Goal: Information Seeking & Learning: Learn about a topic

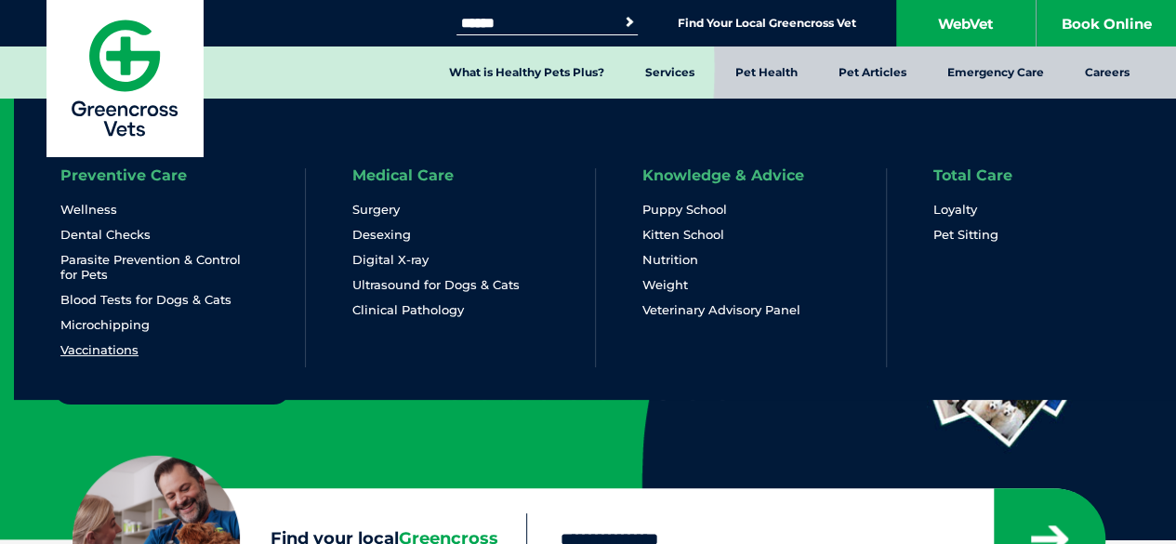
click at [128, 347] on link "Vaccinations" at bounding box center [99, 350] width 78 height 16
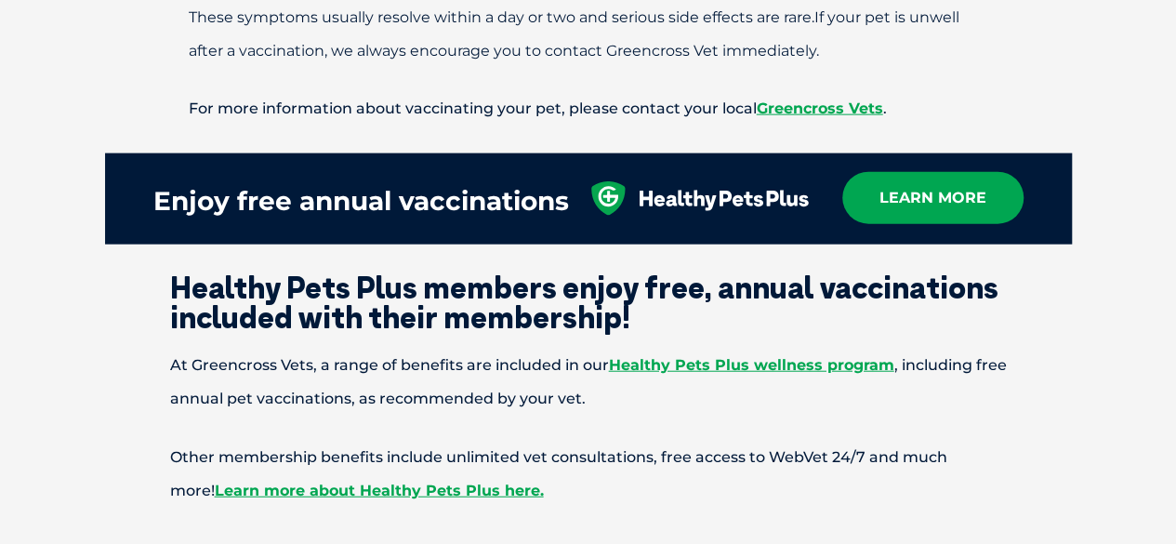
scroll to position [2137, 0]
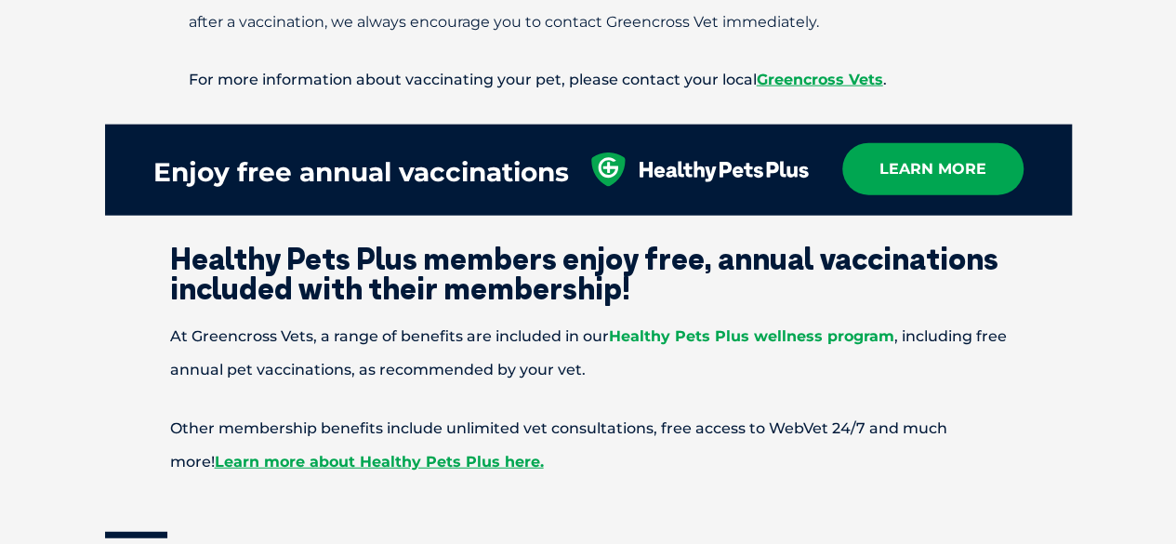
click at [703, 327] on link "Healthy Pets Plus wellness program" at bounding box center [751, 336] width 285 height 18
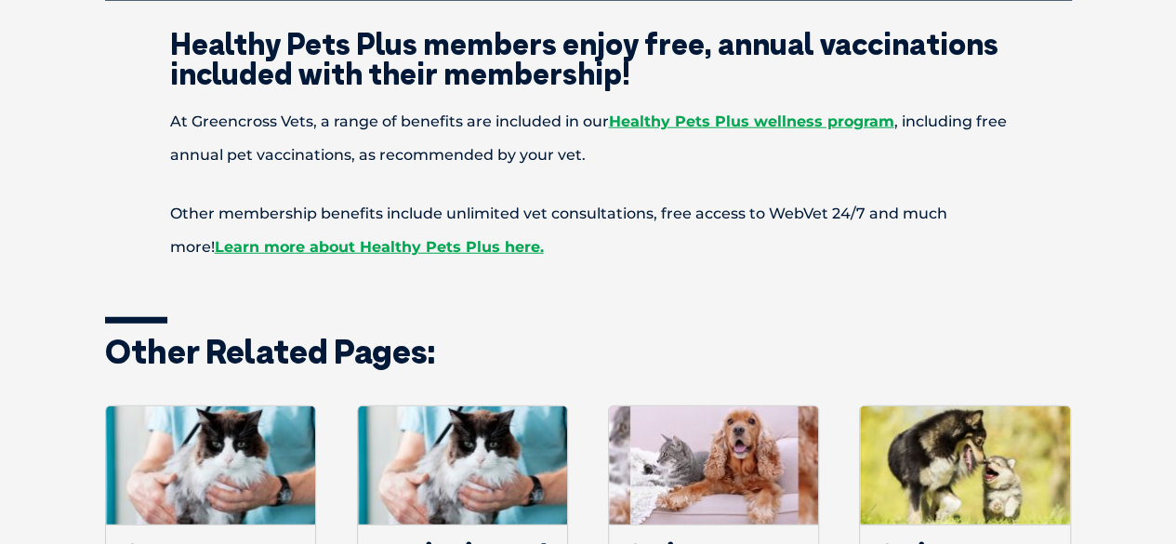
scroll to position [2323, 0]
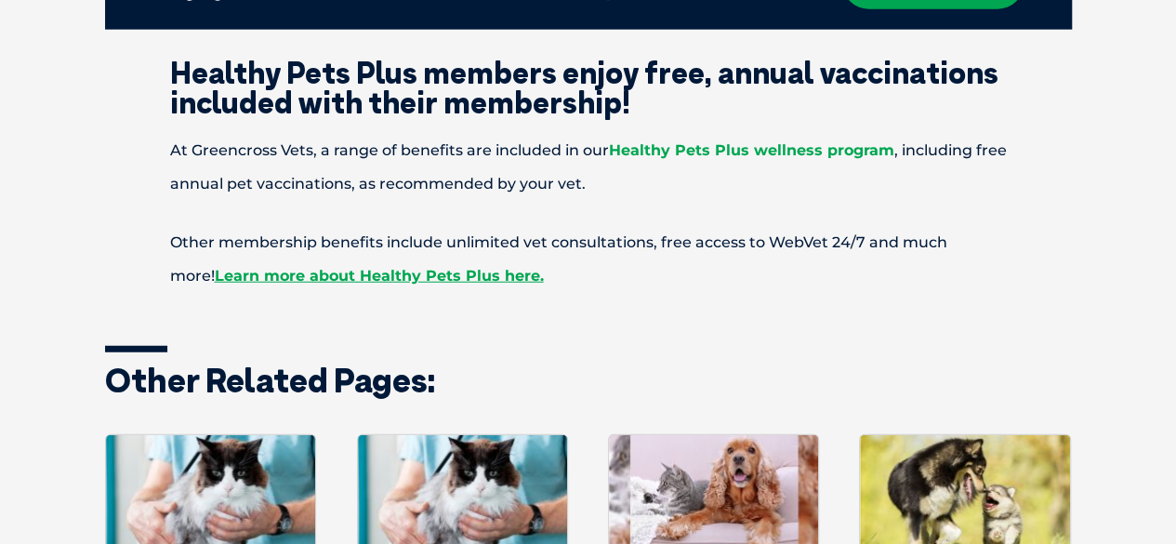
click at [690, 141] on link "Healthy Pets Plus wellness program" at bounding box center [751, 150] width 285 height 18
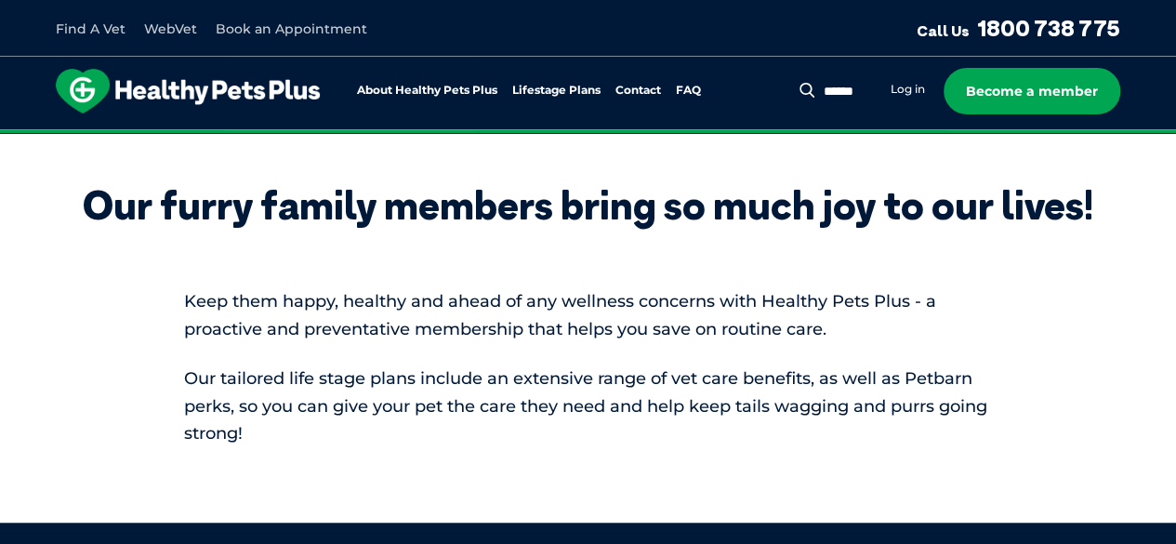
scroll to position [93, 0]
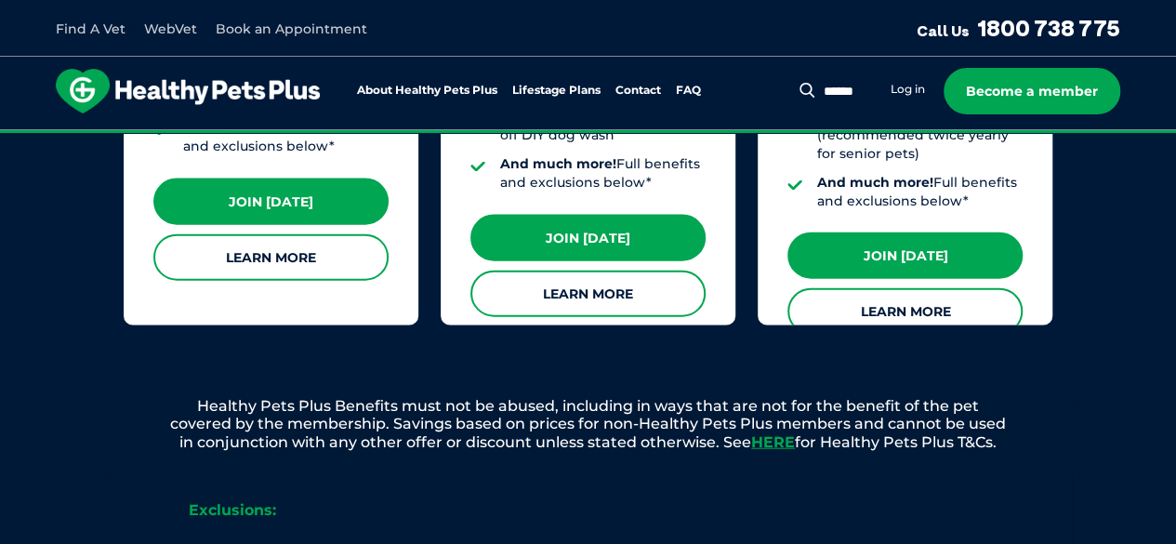
scroll to position [1952, 0]
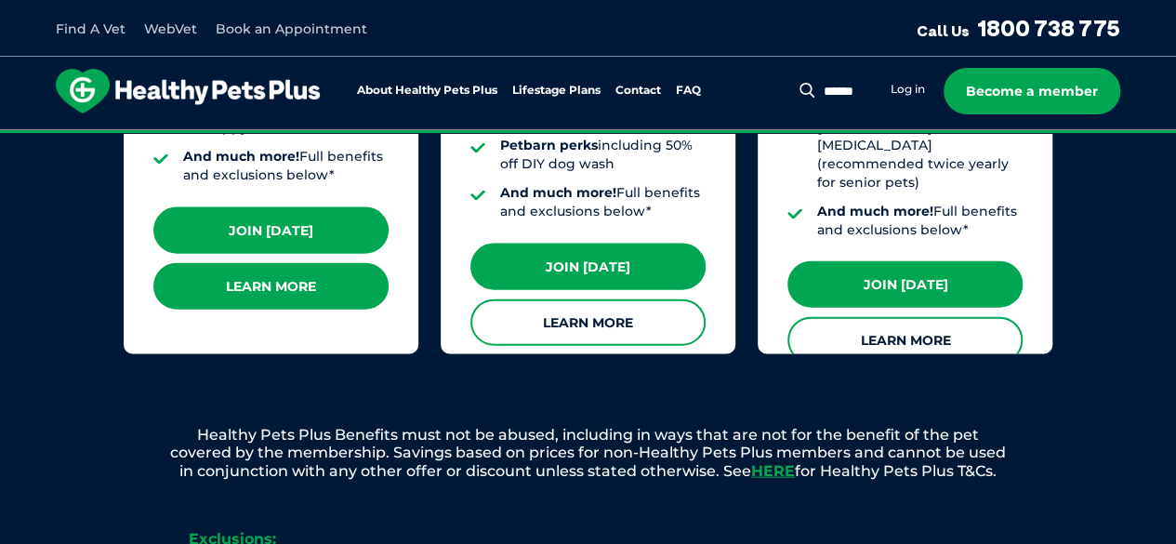
click at [265, 278] on link "Learn More" at bounding box center [270, 286] width 235 height 46
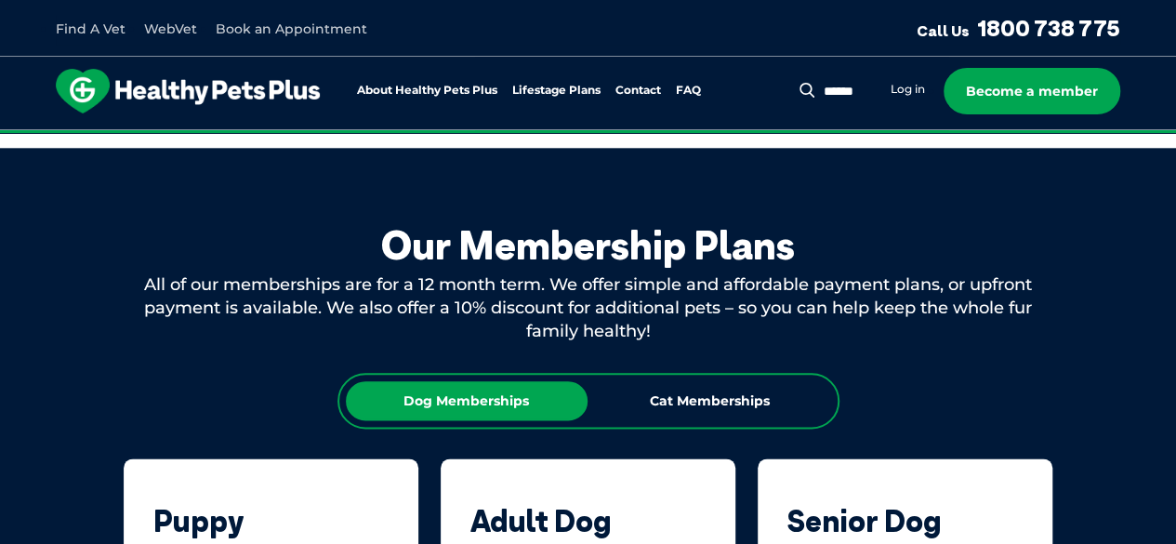
scroll to position [929, 0]
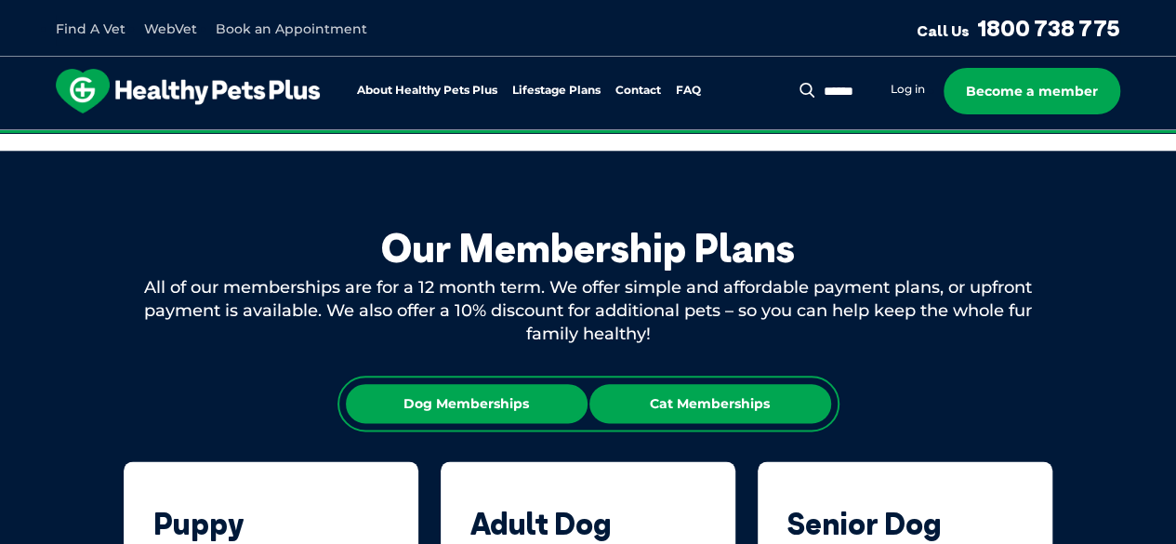
click at [736, 406] on div "Cat Memberships" at bounding box center [710, 403] width 242 height 39
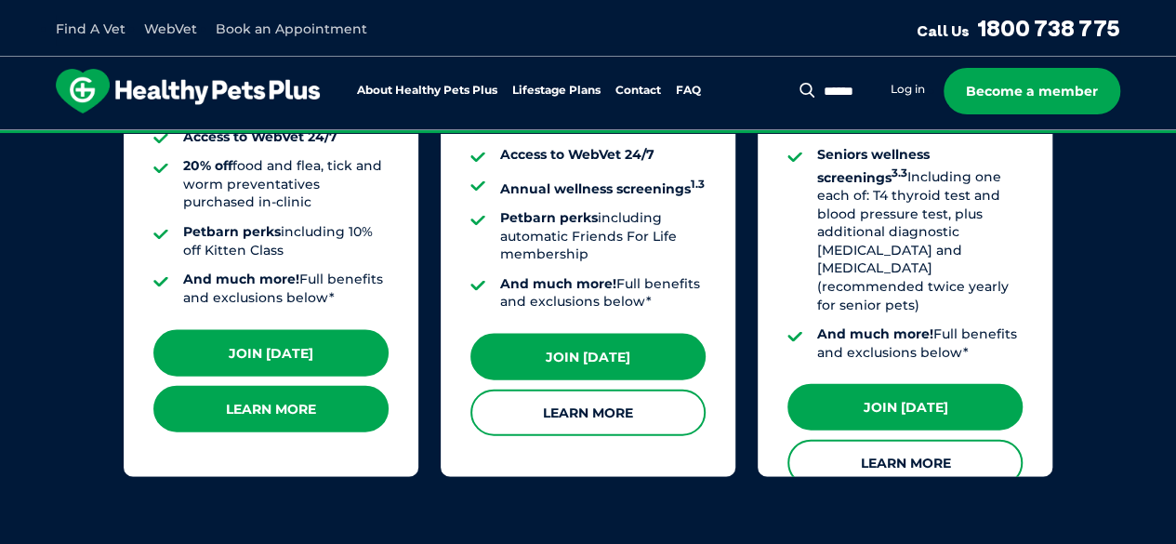
scroll to position [1859, 0]
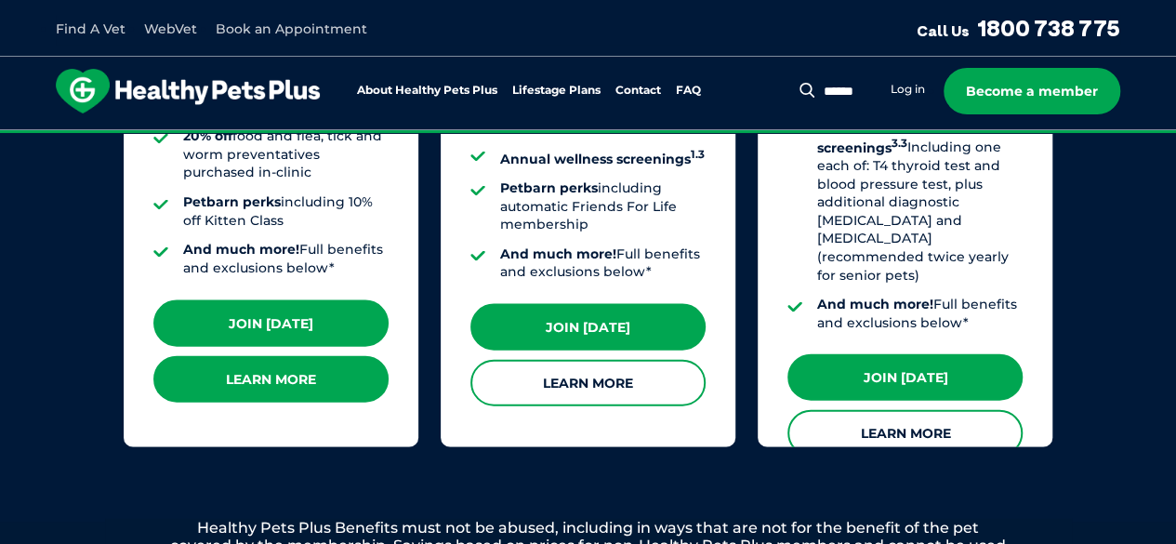
click at [330, 368] on link "Learn More" at bounding box center [270, 379] width 235 height 46
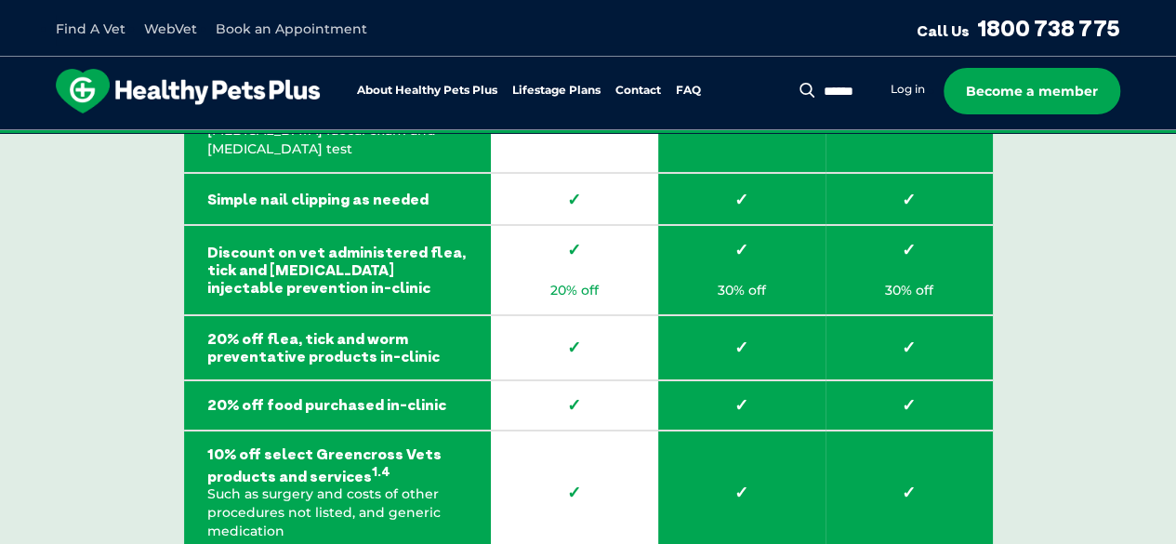
scroll to position [2625, 0]
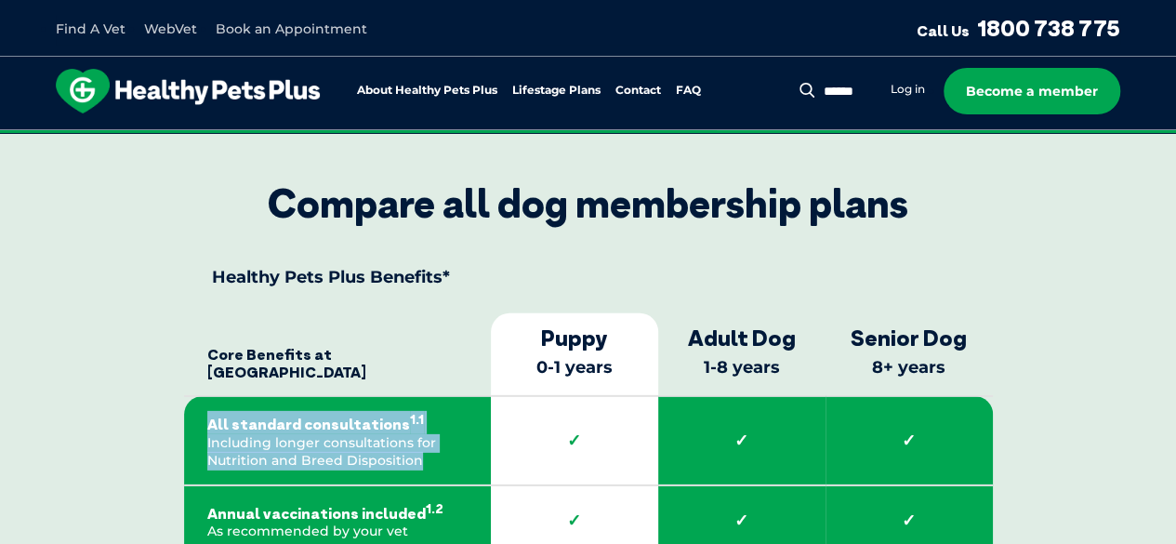
drag, startPoint x: 198, startPoint y: 437, endPoint x: 436, endPoint y: 475, distance: 240.9
click at [437, 475] on td "All standard consultations 1.1 Including longer consultations for Nutrition and…" at bounding box center [337, 440] width 307 height 89
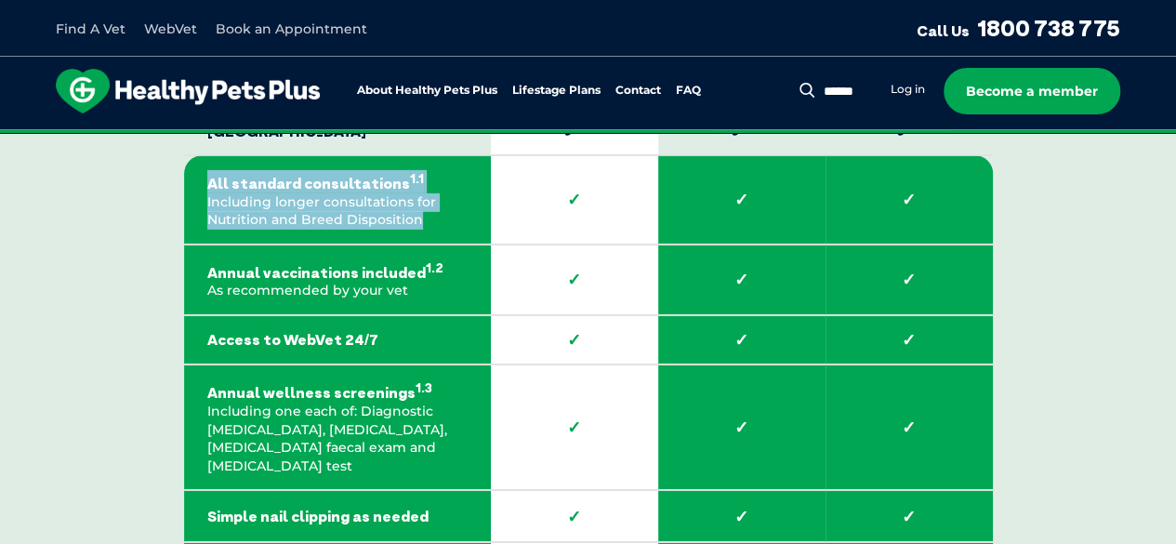
scroll to position [2904, 0]
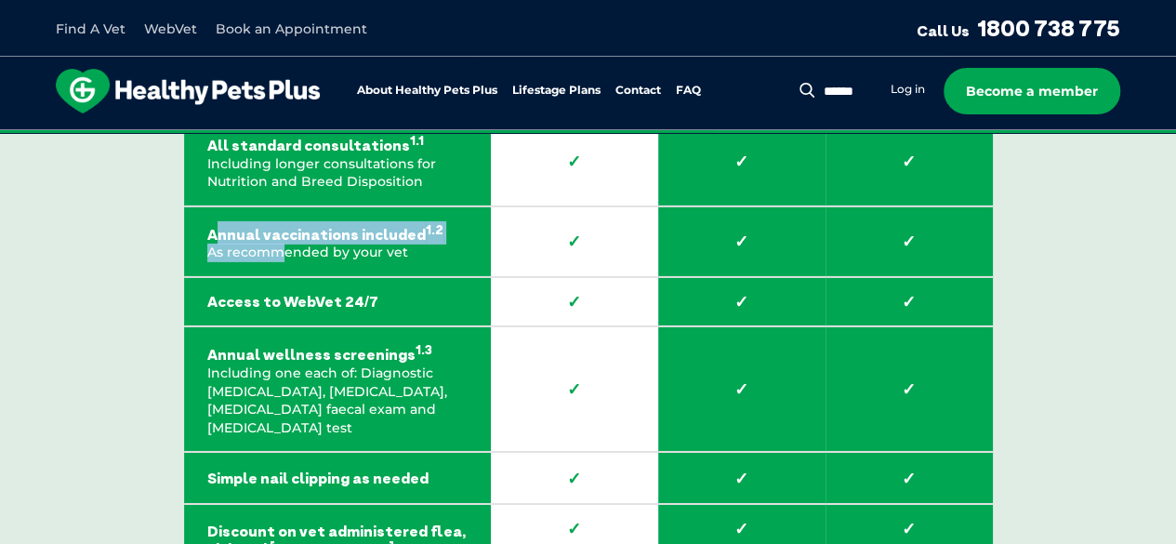
drag, startPoint x: 221, startPoint y: 253, endPoint x: 281, endPoint y: 272, distance: 62.6
click at [281, 272] on td "Annual vaccinations included 1.2 As recommended by your vet" at bounding box center [337, 241] width 307 height 71
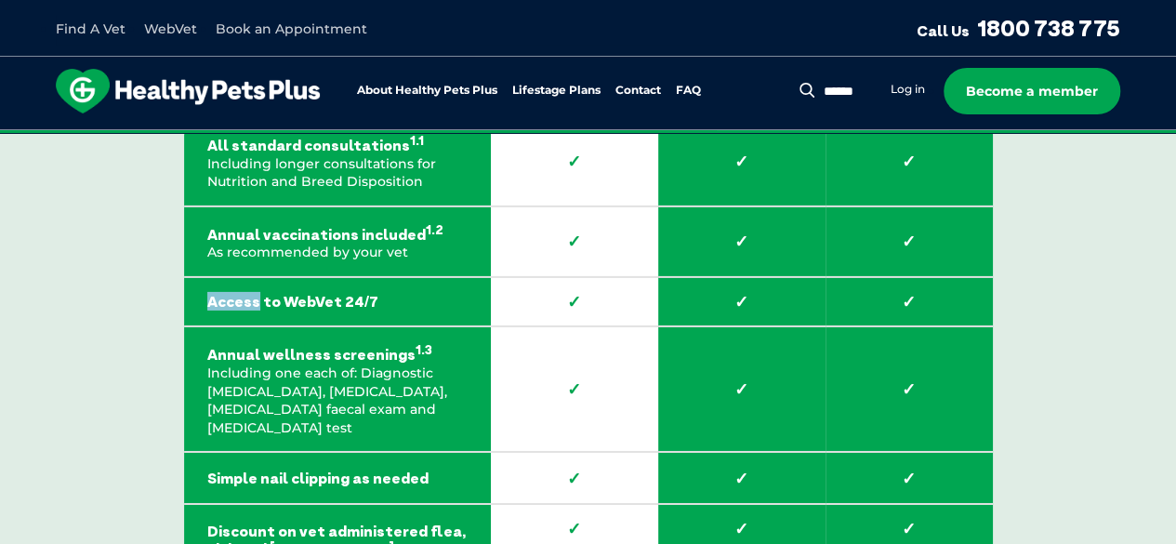
drag, startPoint x: 208, startPoint y: 309, endPoint x: 311, endPoint y: 305, distance: 103.2
click at [296, 307] on strong "Access to WebVet 24/7" at bounding box center [337, 302] width 260 height 18
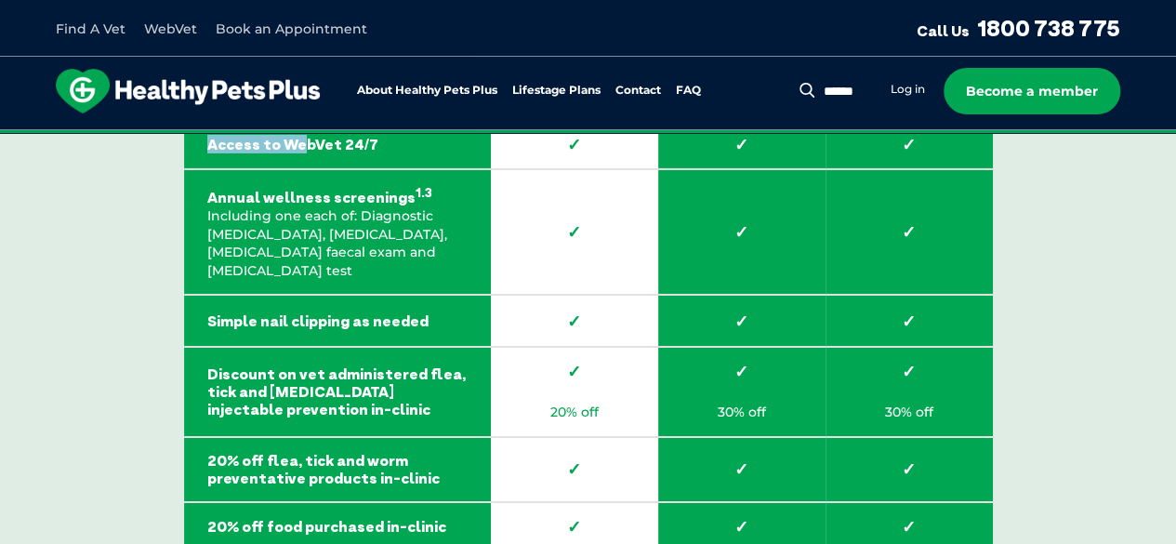
scroll to position [3090, 0]
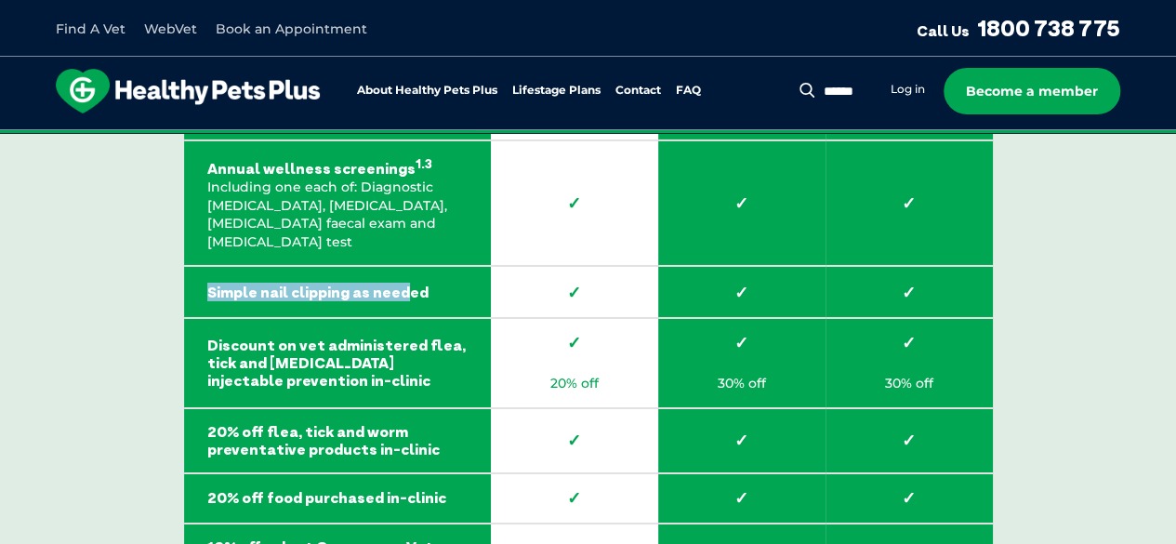
drag, startPoint x: 210, startPoint y: 283, endPoint x: 400, endPoint y: 295, distance: 189.9
click at [400, 295] on td "Simple nail clipping as needed" at bounding box center [337, 292] width 307 height 52
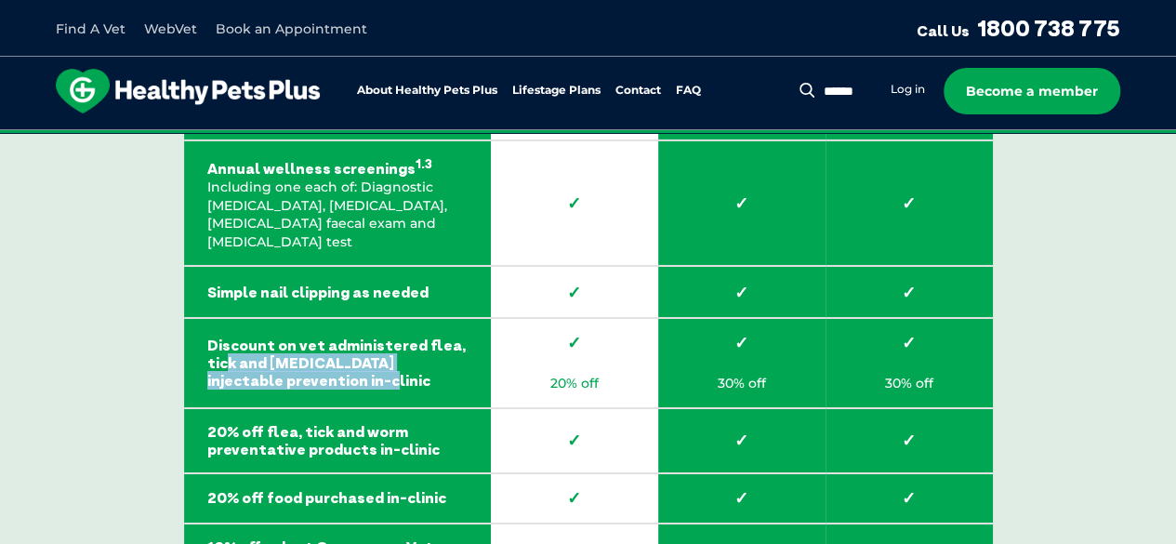
drag, startPoint x: 340, startPoint y: 375, endPoint x: 223, endPoint y: 350, distance: 119.6
click at [224, 351] on strong "Discount on vet administered flea, tick and heartworm injectable prevention in-…" at bounding box center [337, 363] width 260 height 54
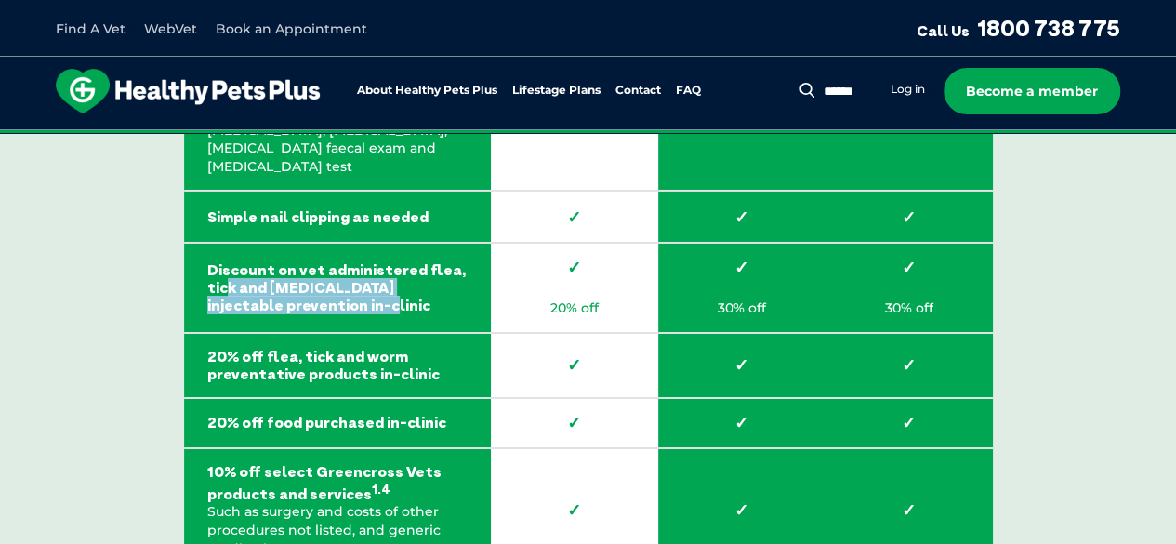
scroll to position [3183, 0]
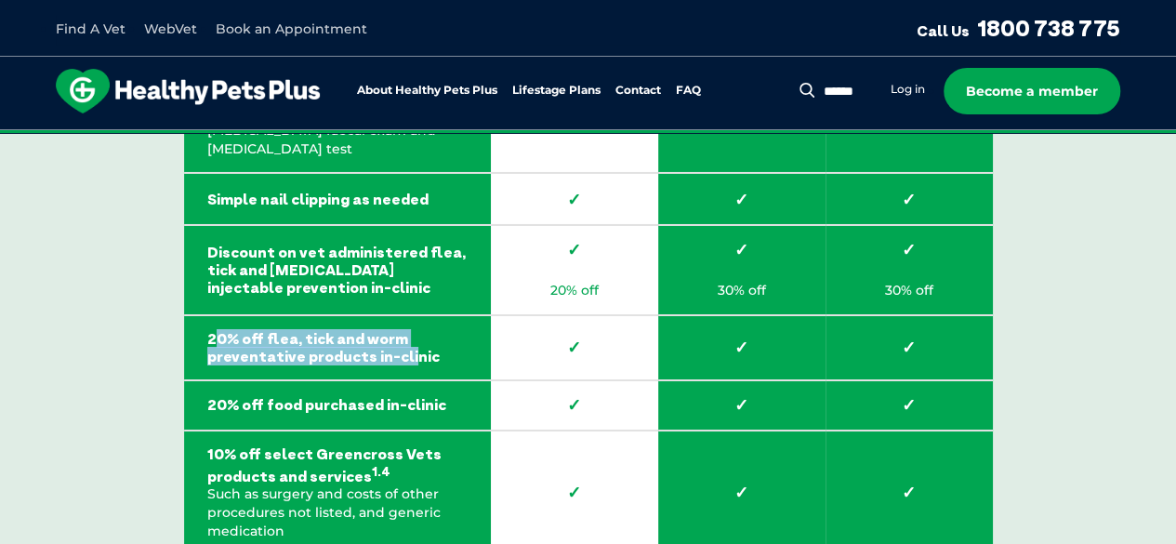
drag, startPoint x: 216, startPoint y: 338, endPoint x: 400, endPoint y: 353, distance: 184.6
click at [400, 353] on strong "20% off flea, tick and worm preventative products in-clinic" at bounding box center [337, 347] width 260 height 35
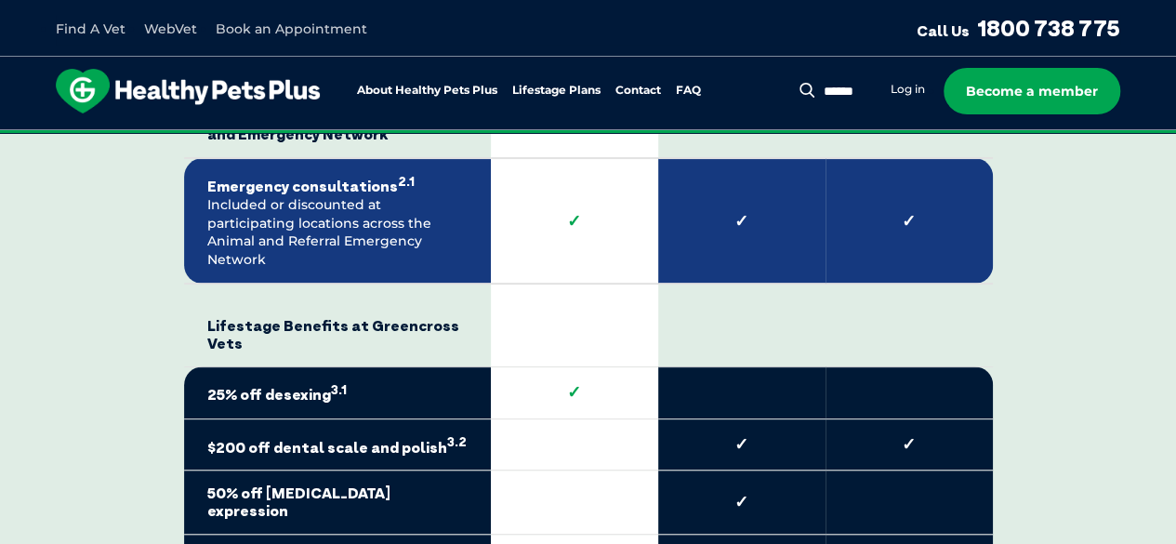
scroll to position [3740, 0]
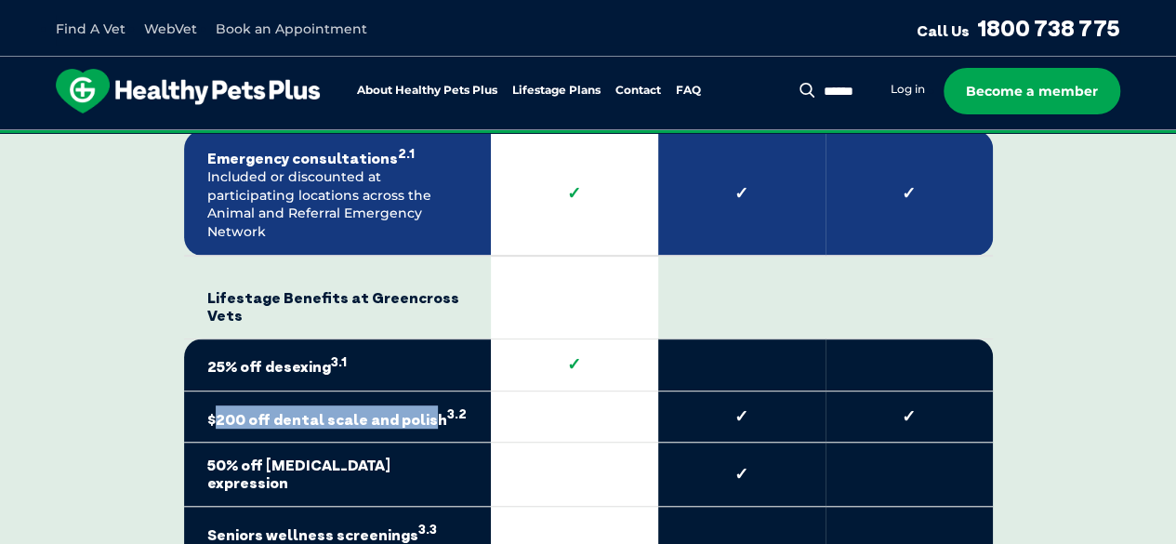
drag, startPoint x: 211, startPoint y: 389, endPoint x: 423, endPoint y: 388, distance: 211.9
click at [423, 405] on strong "$200 off dental scale and polish 3.2" at bounding box center [337, 416] width 260 height 23
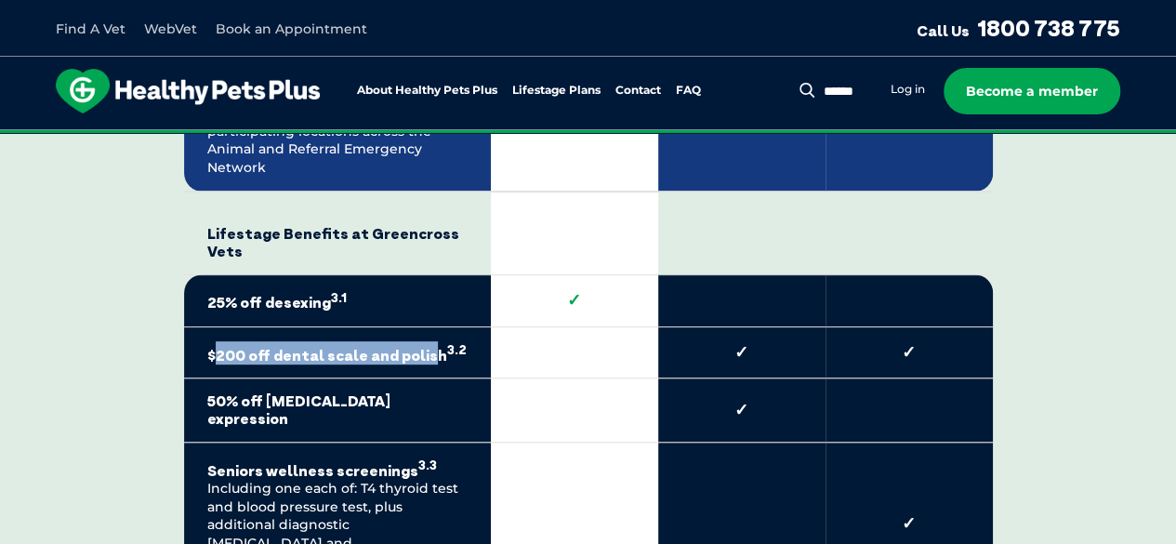
scroll to position [3833, 0]
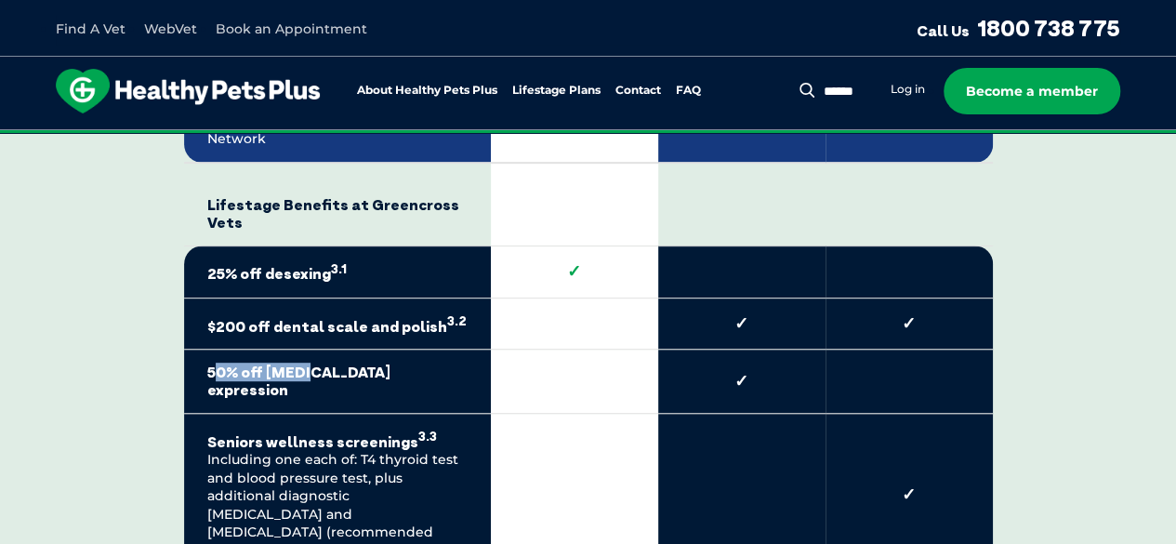
drag, startPoint x: 218, startPoint y: 341, endPoint x: 320, endPoint y: 349, distance: 101.6
click at [320, 363] on strong "50% off anal gland expression" at bounding box center [337, 380] width 260 height 35
click at [272, 414] on td "Seniors wellness screenings 3.3 Including one each of: T4 thyroid test and bloo…" at bounding box center [337, 494] width 307 height 161
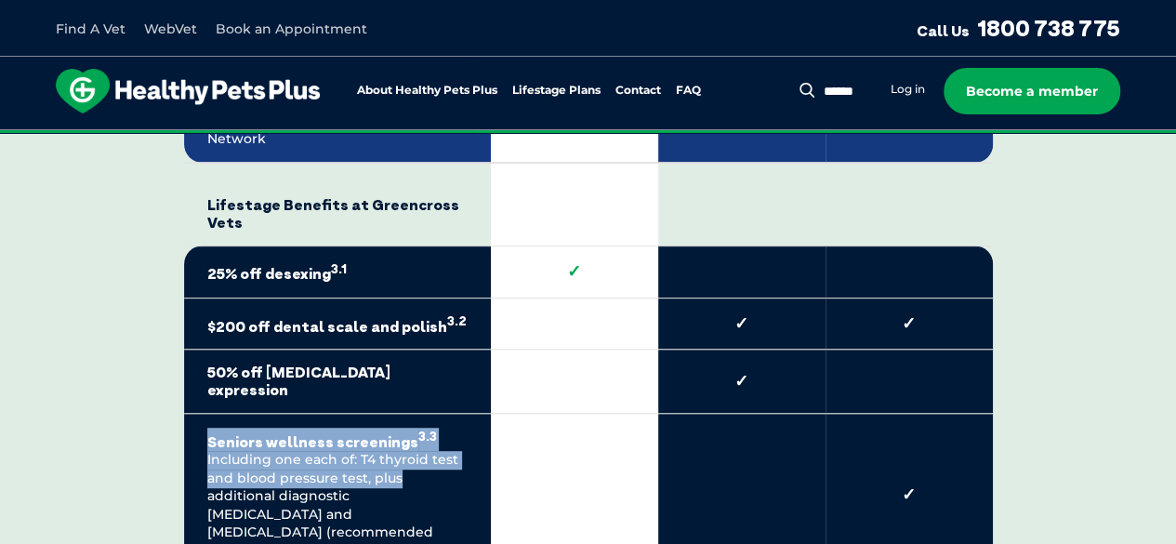
drag, startPoint x: 204, startPoint y: 400, endPoint x: 414, endPoint y: 438, distance: 213.5
click at [414, 438] on td "Seniors wellness screenings 3.3 Including one each of: T4 thyroid test and bloo…" at bounding box center [337, 494] width 307 height 161
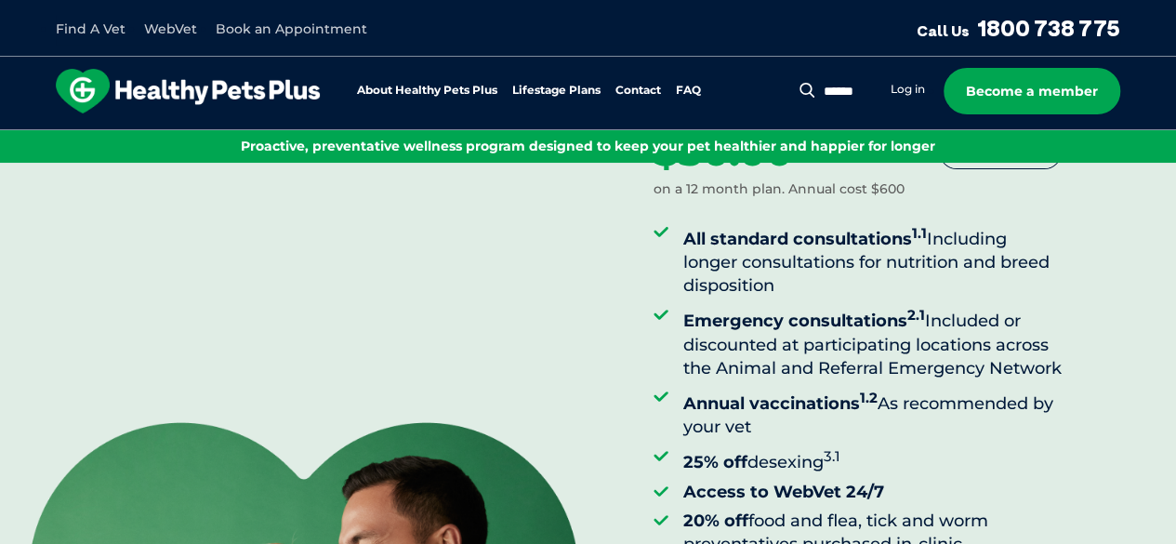
scroll to position [0, 0]
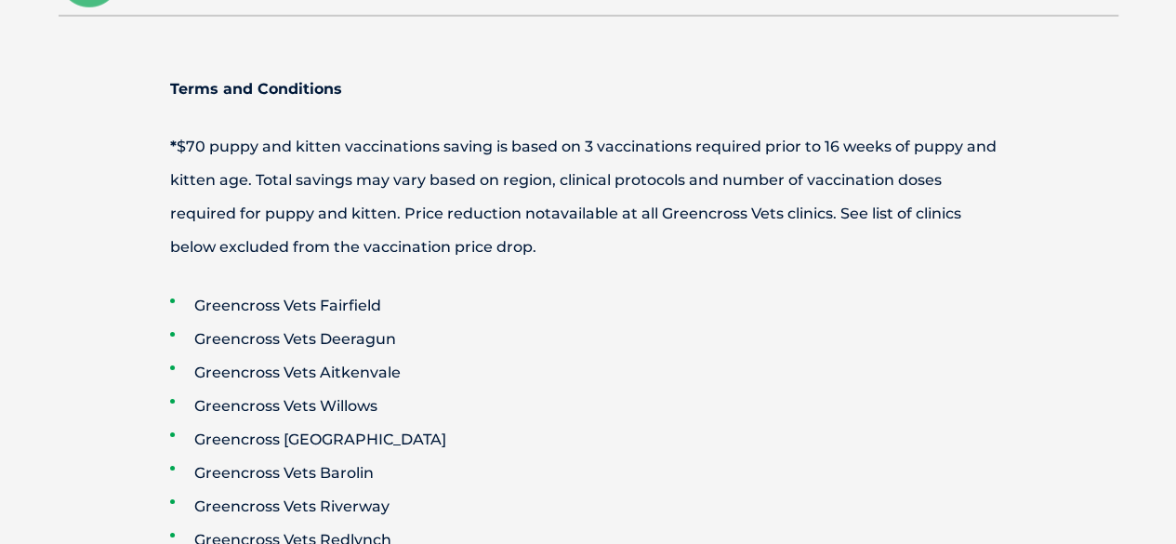
scroll to position [2695, 0]
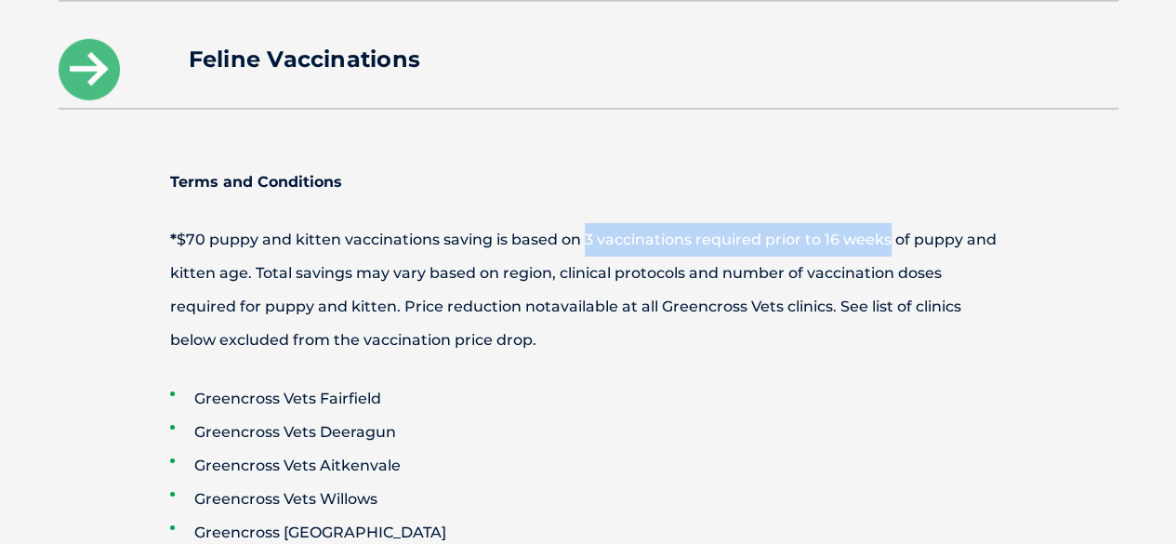
drag, startPoint x: 582, startPoint y: 237, endPoint x: 884, endPoint y: 247, distance: 302.2
click at [884, 247] on span "$70 puppy and kitten vaccinations saving is based on 3 vaccinations required pr…" at bounding box center [583, 272] width 826 height 85
click at [632, 239] on span "$70 puppy and kitten vaccinations saving is based on 3 vaccinations required pr…" at bounding box center [583, 272] width 826 height 85
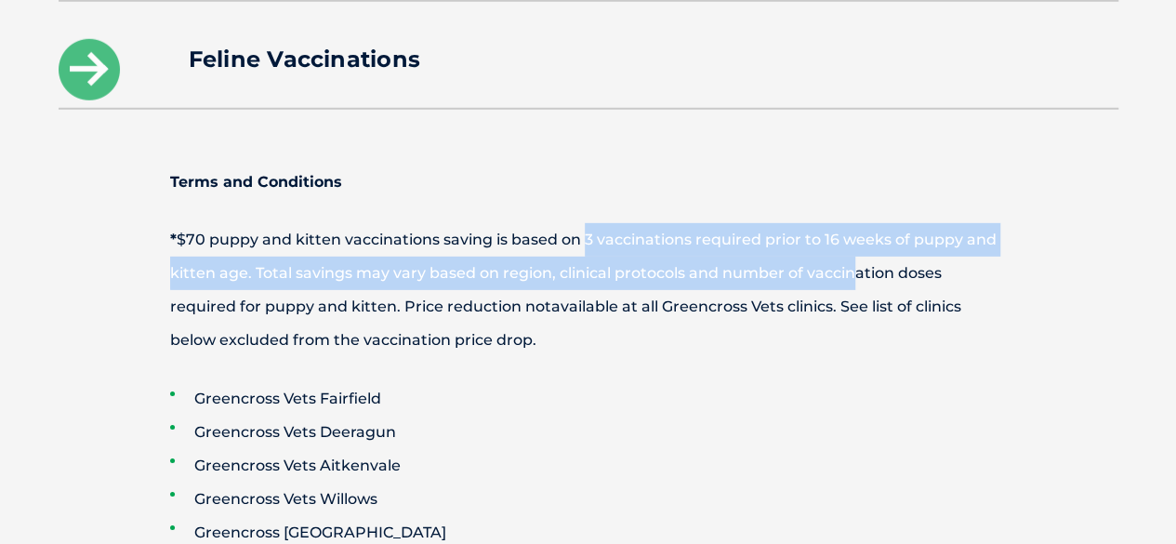
drag, startPoint x: 580, startPoint y: 235, endPoint x: 851, endPoint y: 259, distance: 272.4
click at [851, 259] on p "* $70 puppy and kitten vaccinations saving is based on 3 vaccinations required …" at bounding box center [588, 290] width 966 height 134
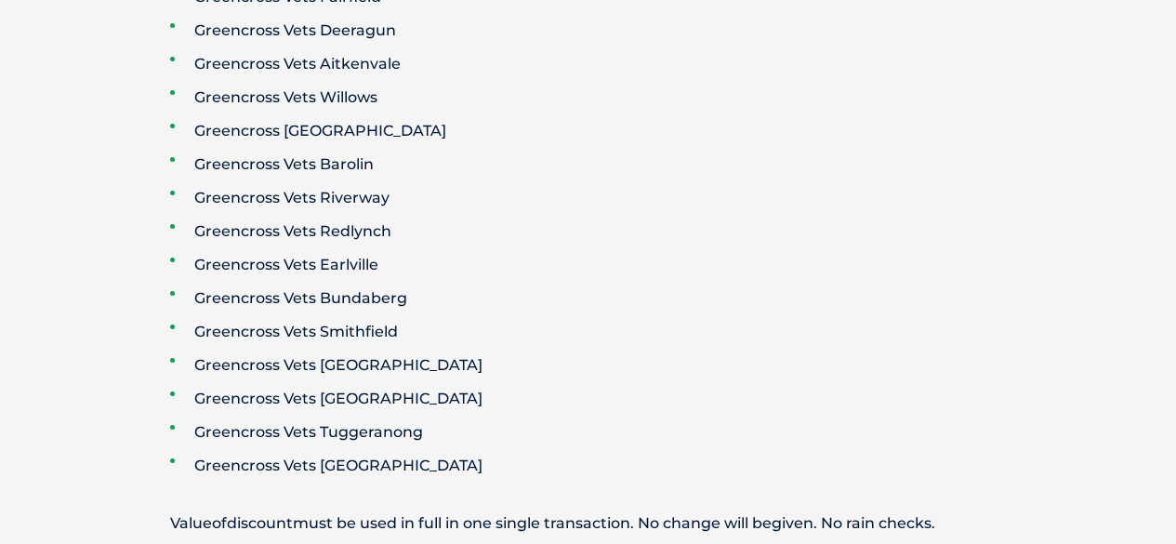
scroll to position [3160, 0]
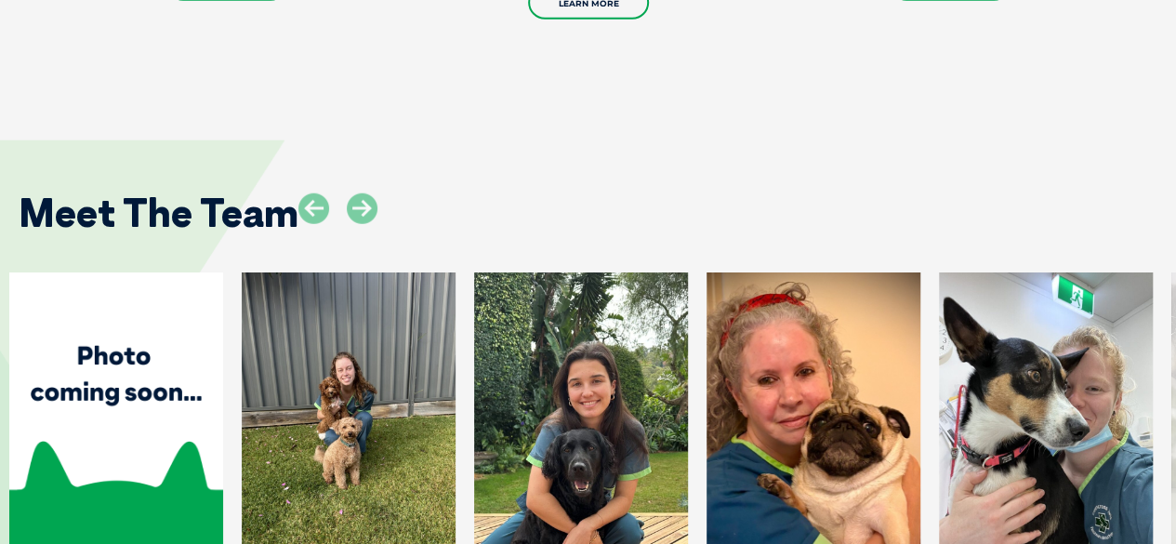
scroll to position [2323, 0]
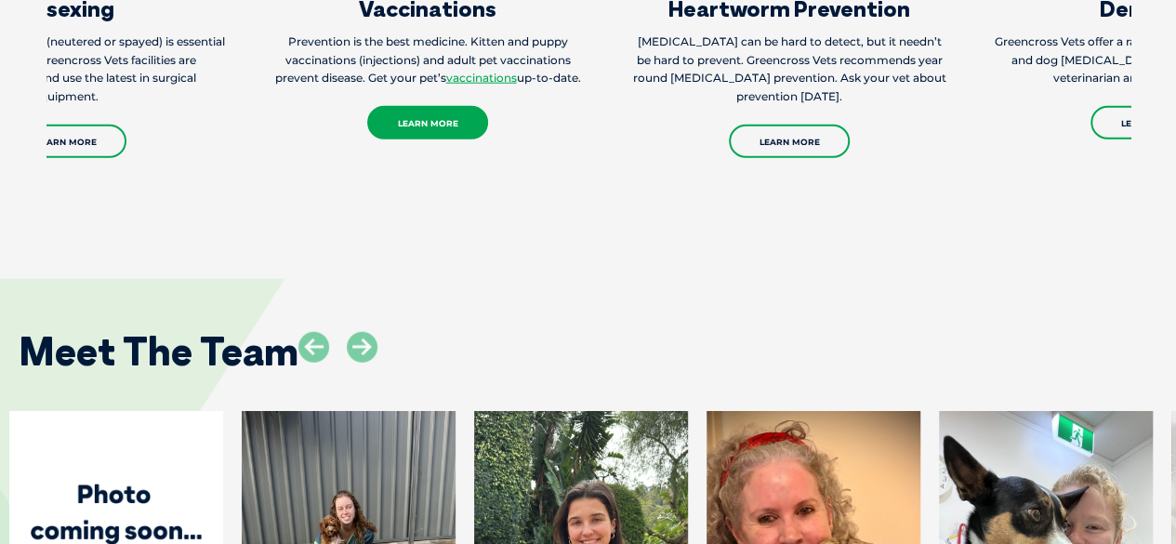
drag, startPoint x: 236, startPoint y: 129, endPoint x: 435, endPoint y: 118, distance: 199.2
click at [435, 118] on link "Learn More" at bounding box center [427, 122] width 121 height 33
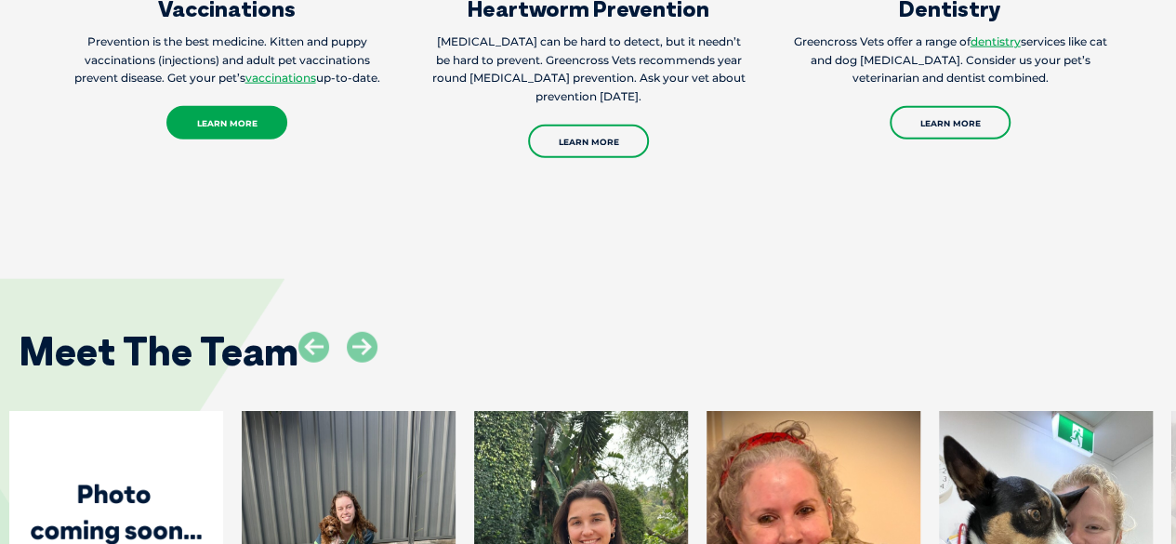
click at [216, 120] on link "Learn More" at bounding box center [226, 122] width 121 height 33
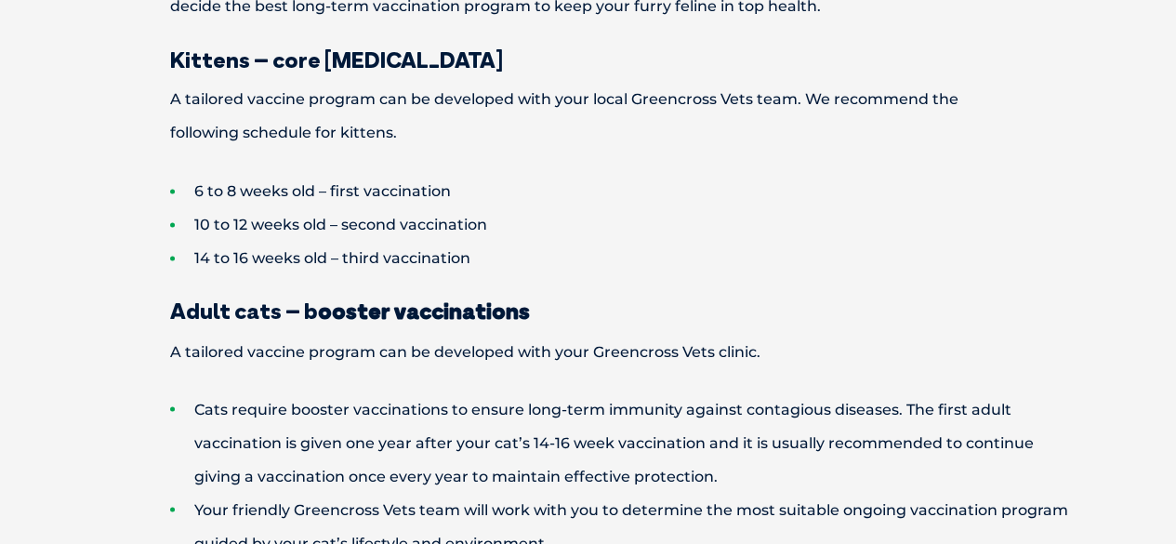
scroll to position [1394, 0]
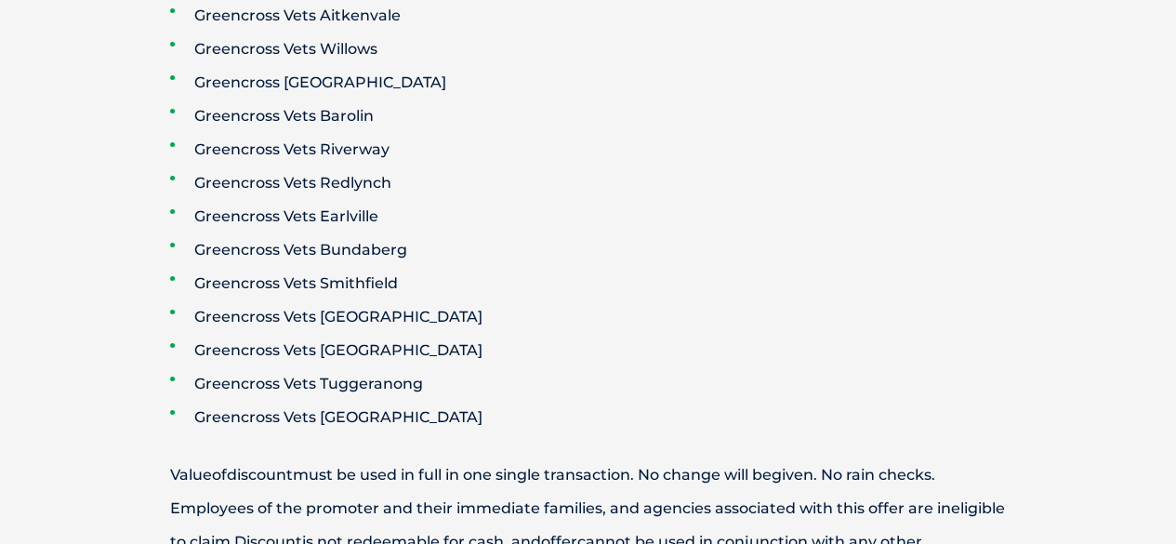
scroll to position [2587, 0]
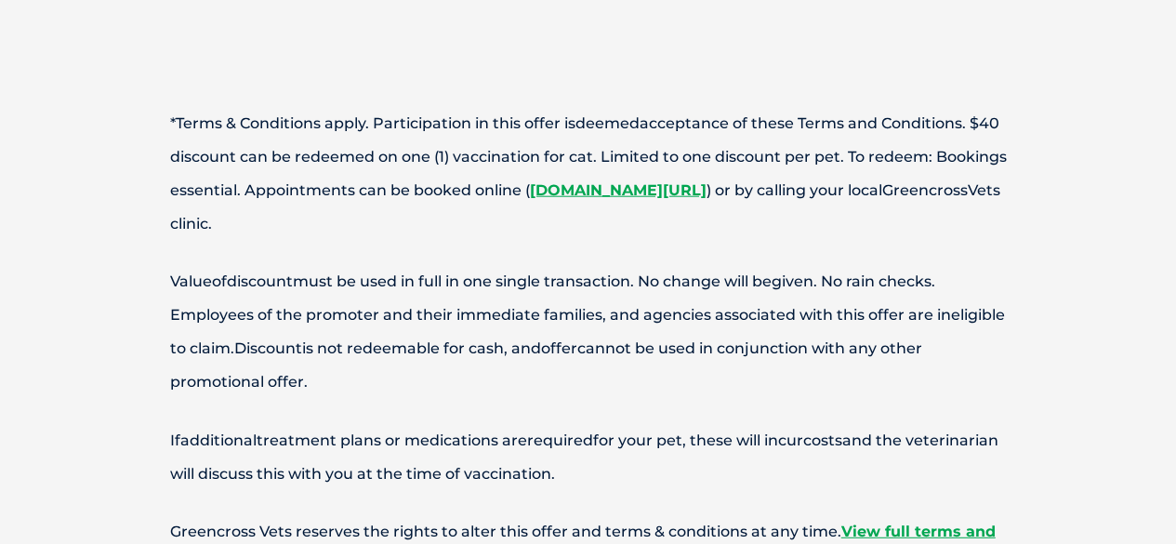
scroll to position [2509, 0]
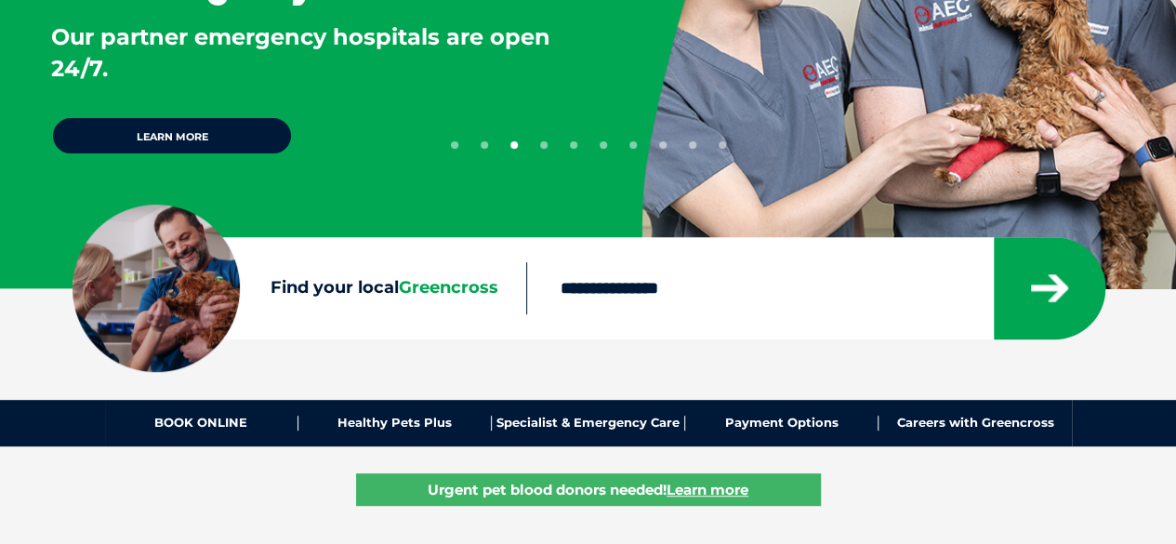
scroll to position [281, 0]
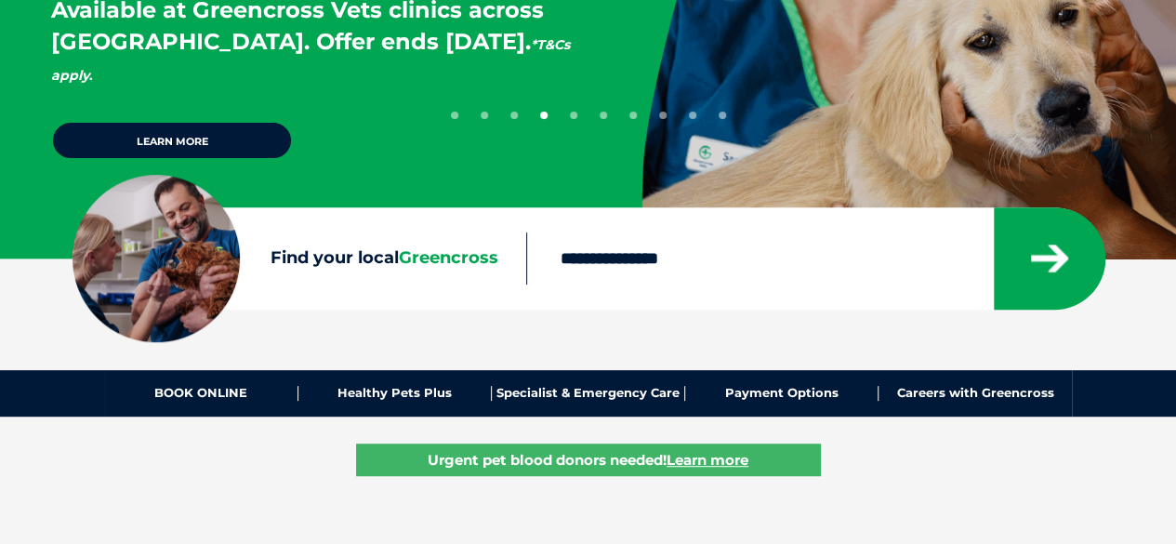
click at [701, 256] on input "Find your local Greencross" at bounding box center [759, 258] width 467 height 52
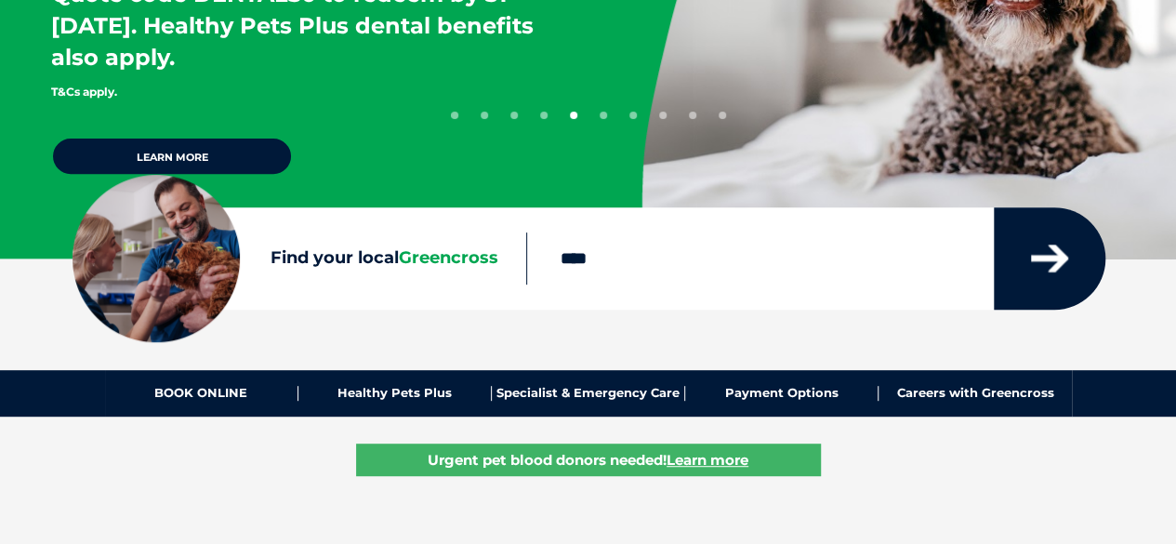
type input "****"
click at [1032, 272] on button "submit" at bounding box center [1049, 258] width 112 height 102
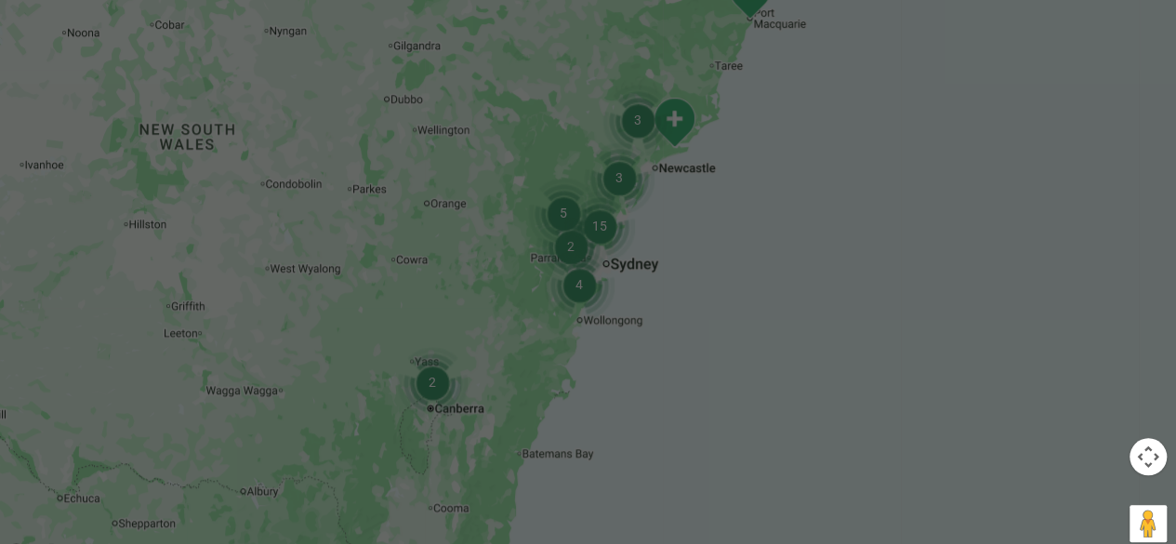
scroll to position [612, 0]
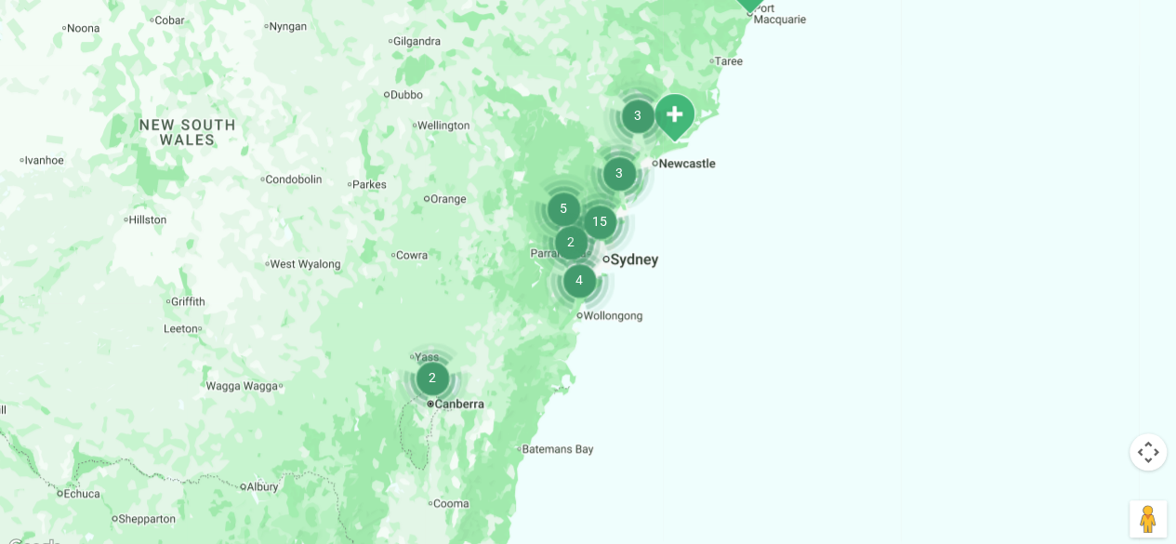
click at [571, 289] on img "4" at bounding box center [578, 279] width 85 height 85
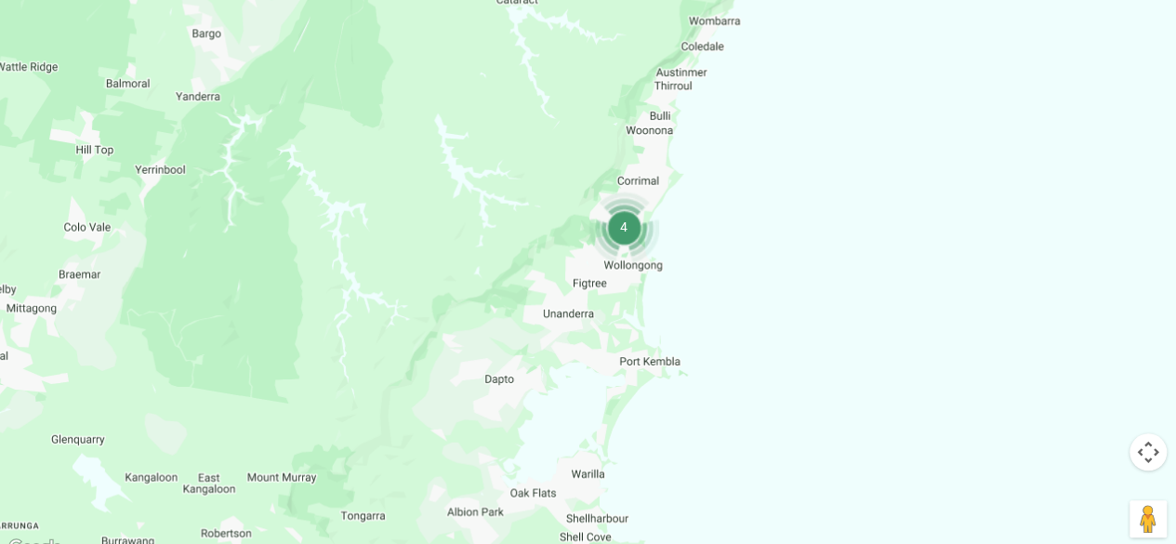
drag, startPoint x: 612, startPoint y: 321, endPoint x: 636, endPoint y: 366, distance: 51.1
click at [636, 369] on div at bounding box center [588, 200] width 1176 height 717
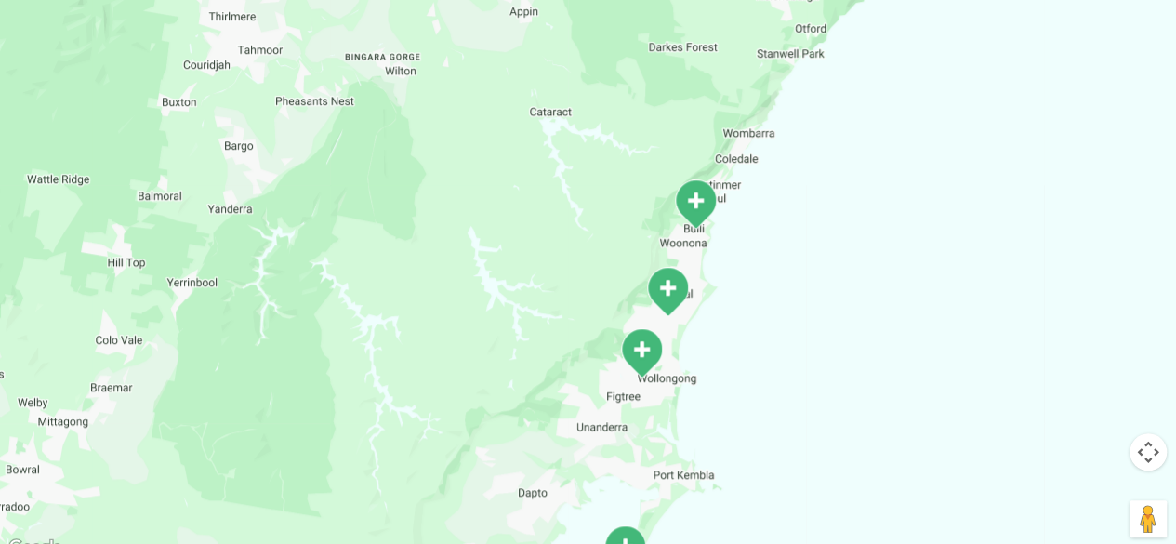
drag, startPoint x: 626, startPoint y: 224, endPoint x: 621, endPoint y: 344, distance: 120.0
click at [617, 342] on div at bounding box center [588, 200] width 1176 height 717
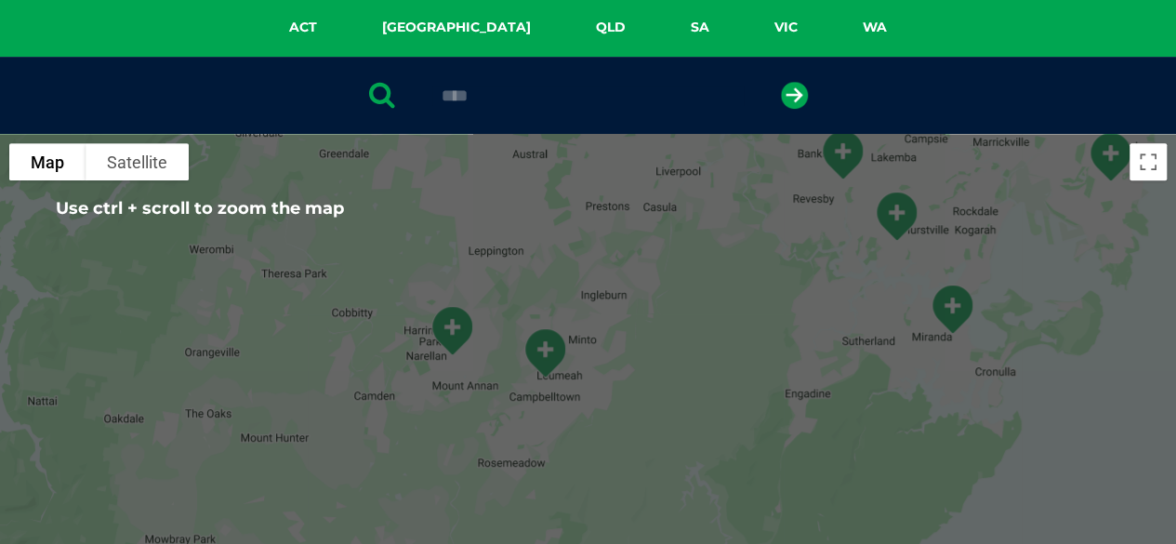
scroll to position [334, 0]
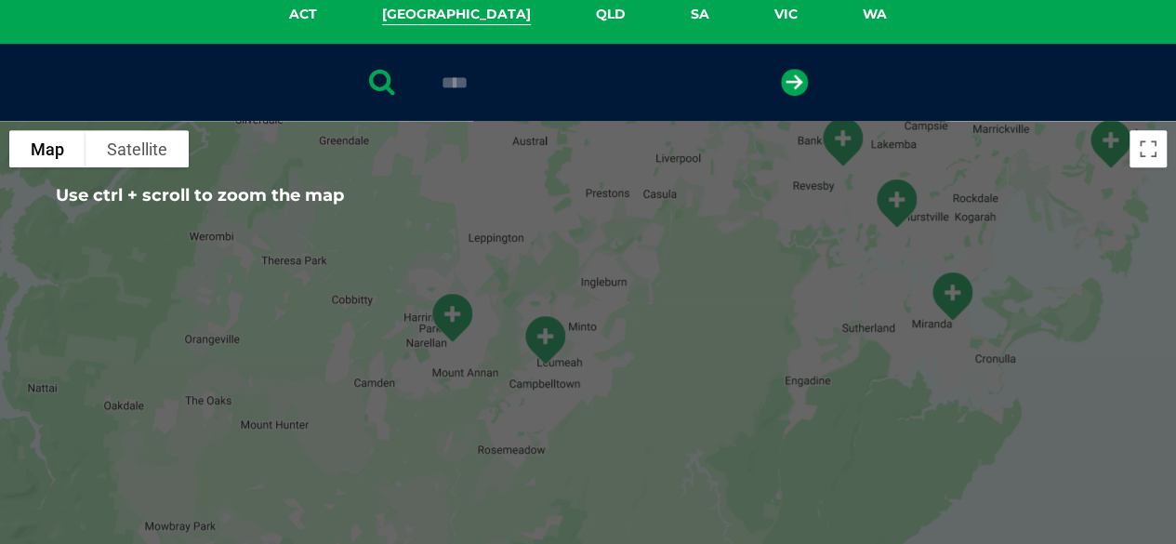
click at [461, 22] on link "NSW" at bounding box center [456, 14] width 214 height 21
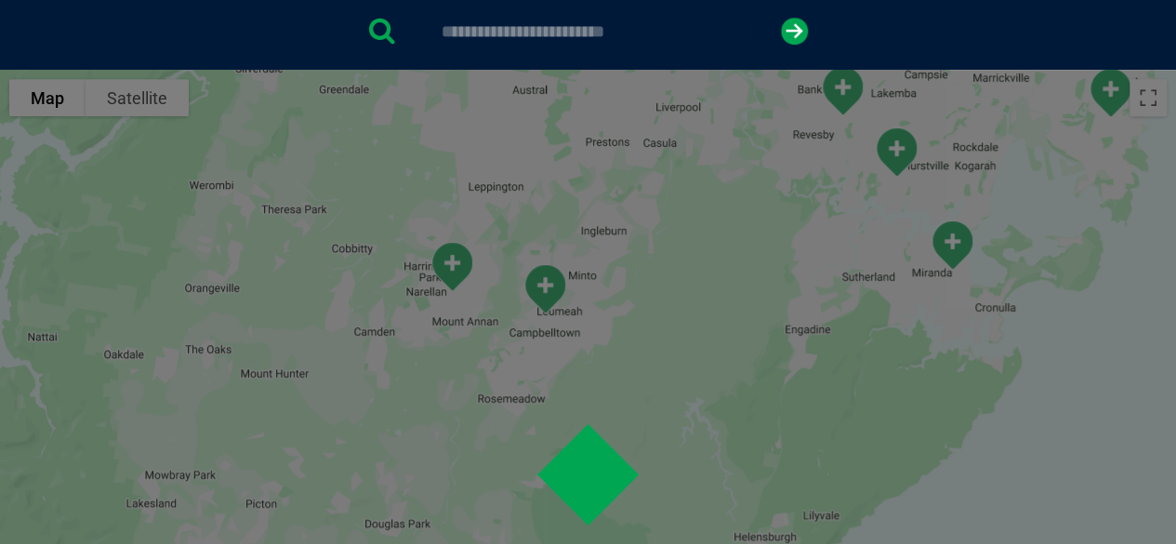
scroll to position [427, 0]
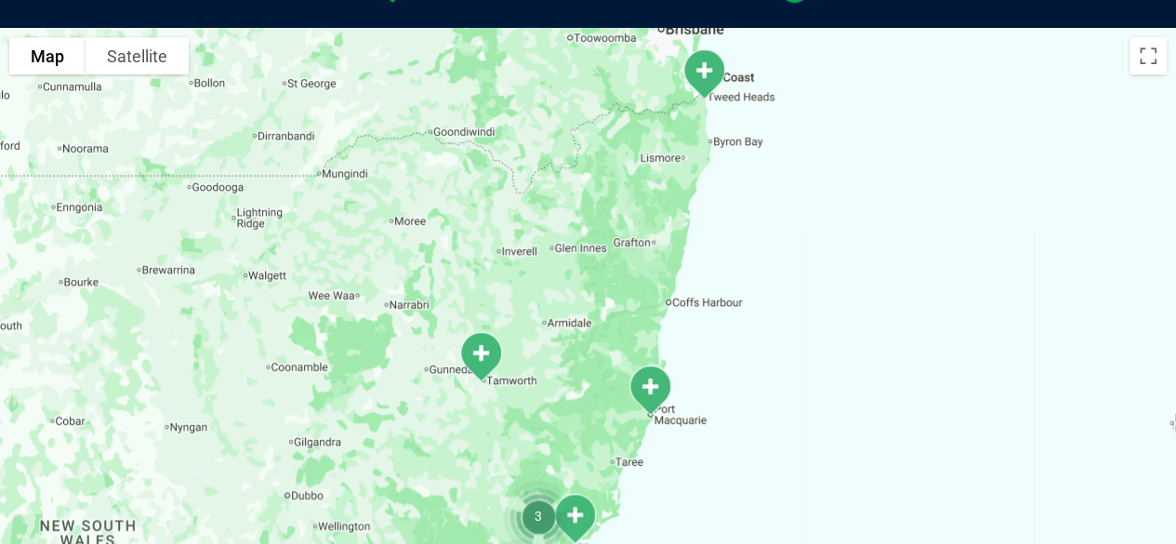
drag, startPoint x: 584, startPoint y: 420, endPoint x: 561, endPoint y: 503, distance: 85.7
click at [561, 509] on div at bounding box center [588, 386] width 1176 height 717
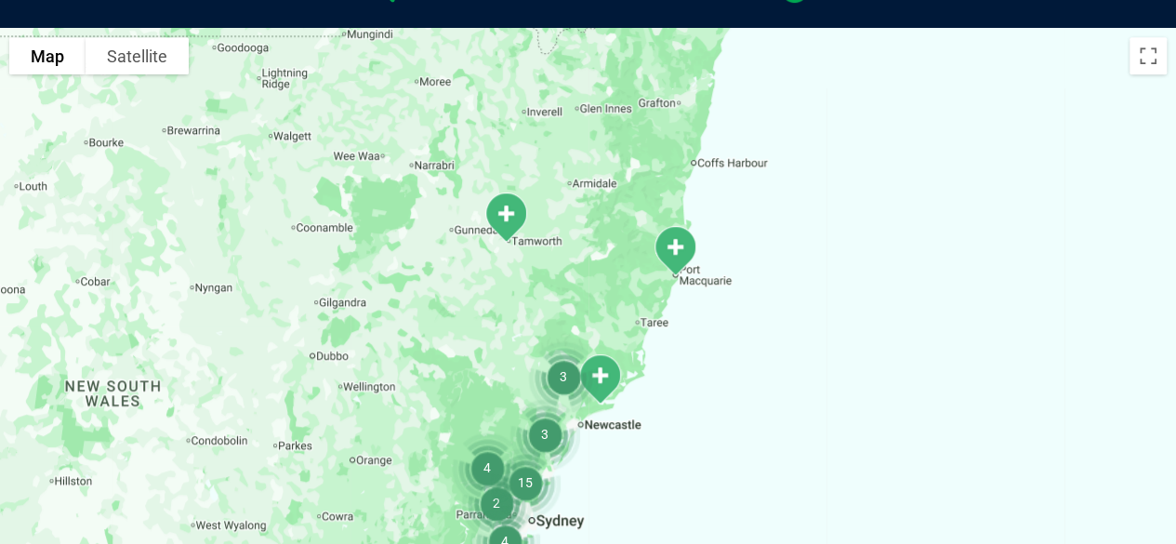
drag, startPoint x: 574, startPoint y: 412, endPoint x: 628, endPoint y: 165, distance: 252.1
click at [628, 165] on div at bounding box center [588, 386] width 1176 height 717
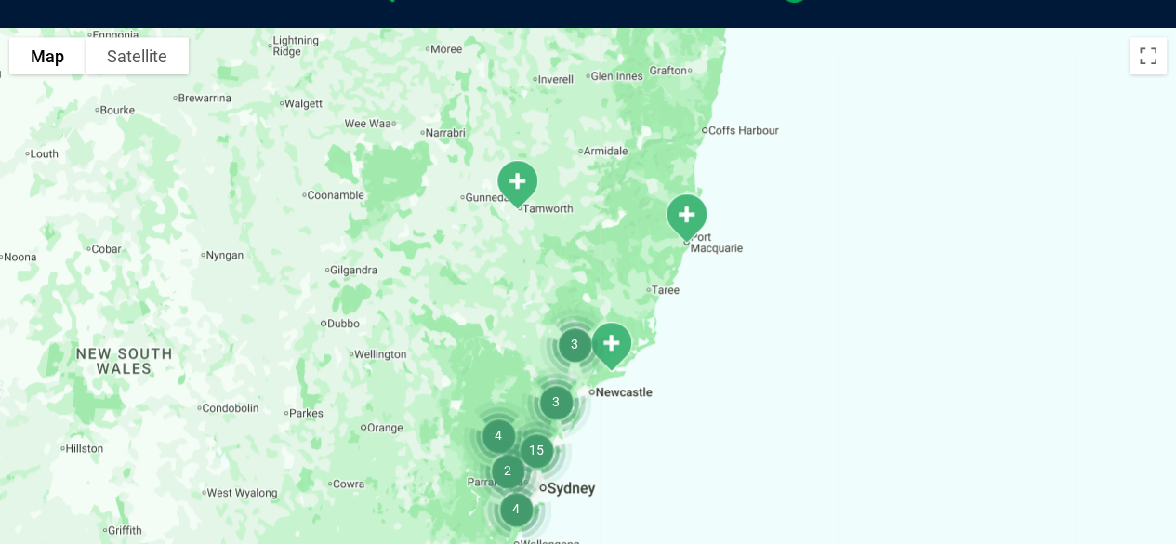
click at [499, 467] on img "15" at bounding box center [535, 449] width 85 height 85
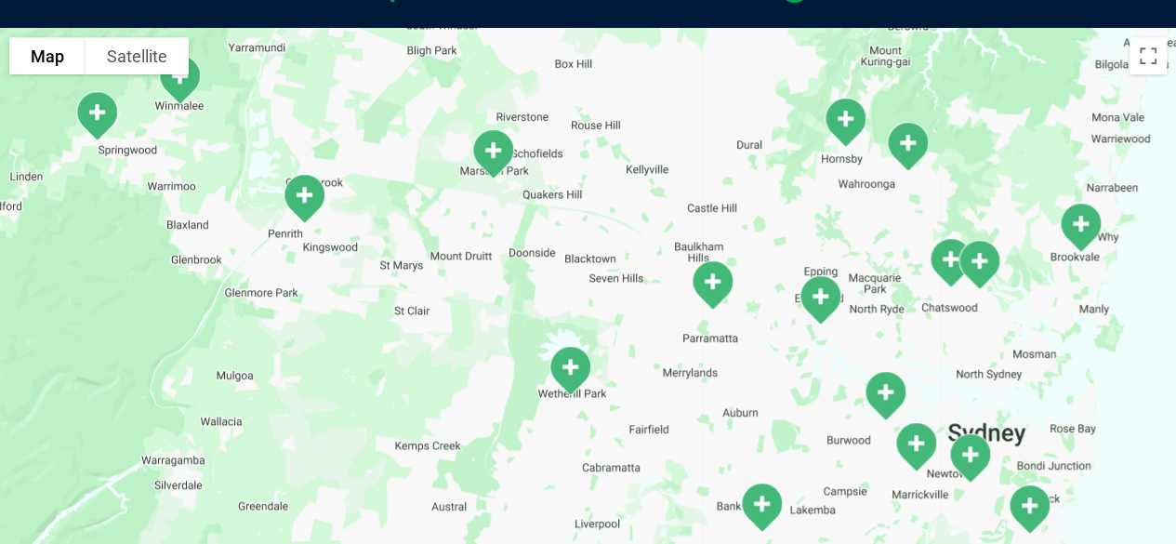
drag, startPoint x: 446, startPoint y: 425, endPoint x: 686, endPoint y: 454, distance: 241.5
click at [686, 454] on div "To navigate, press the arrow keys." at bounding box center [588, 386] width 1176 height 717
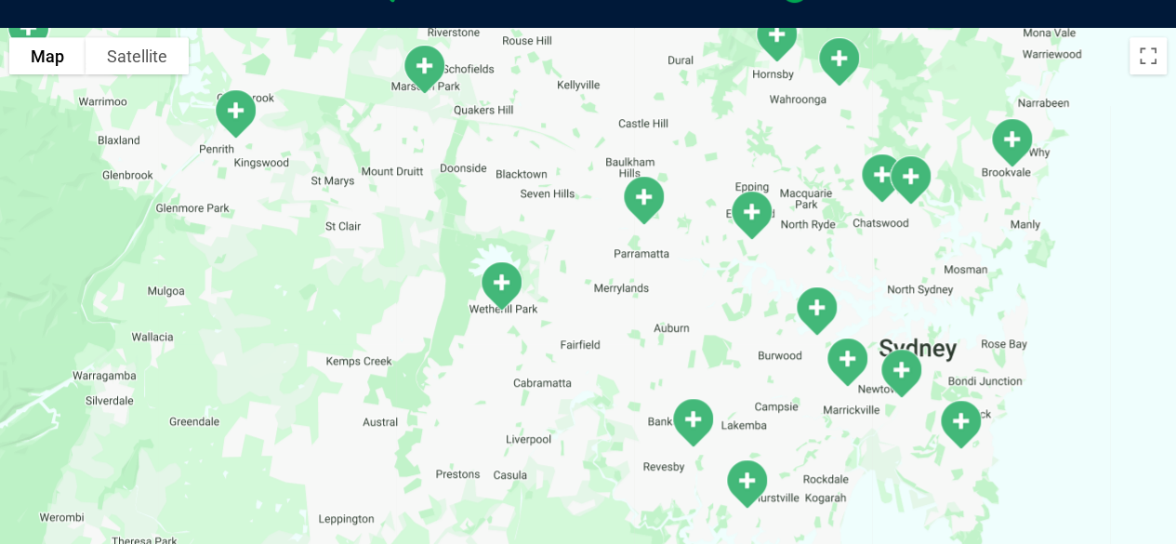
drag, startPoint x: 593, startPoint y: 446, endPoint x: 517, endPoint y: 346, distance: 126.0
click at [520, 351] on div "To navigate, press the arrow keys." at bounding box center [588, 386] width 1176 height 717
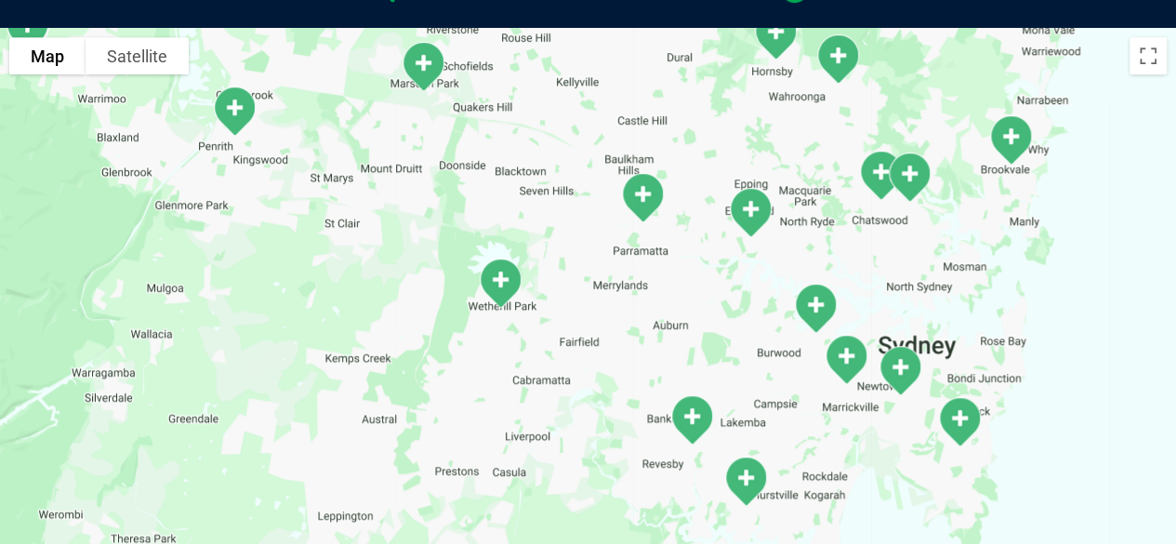
click at [494, 301] on img "Wetherill Park" at bounding box center [499, 283] width 61 height 66
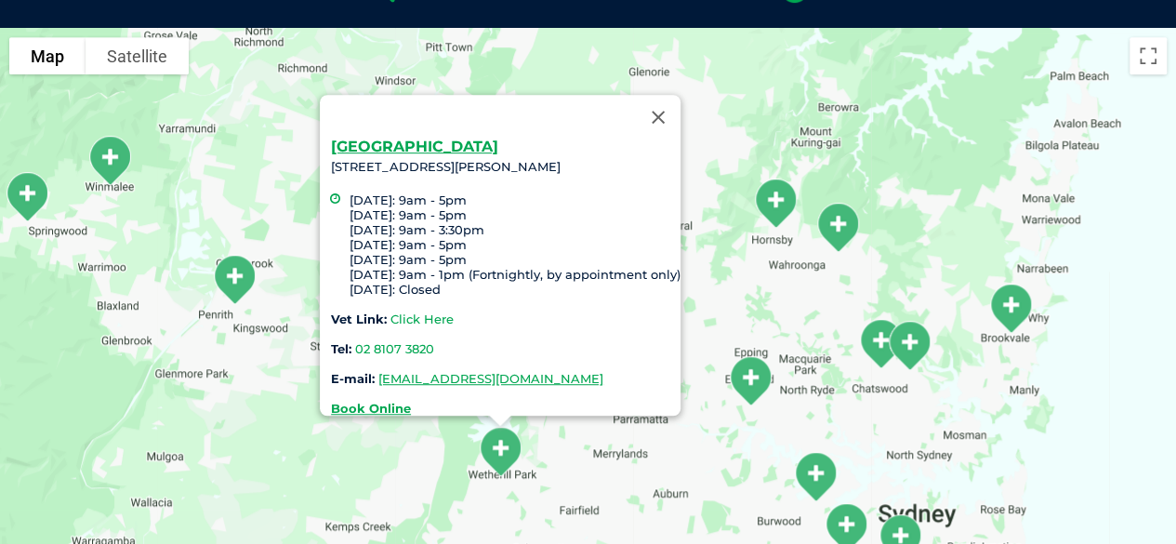
click at [405, 311] on link "Click Here" at bounding box center [421, 318] width 63 height 15
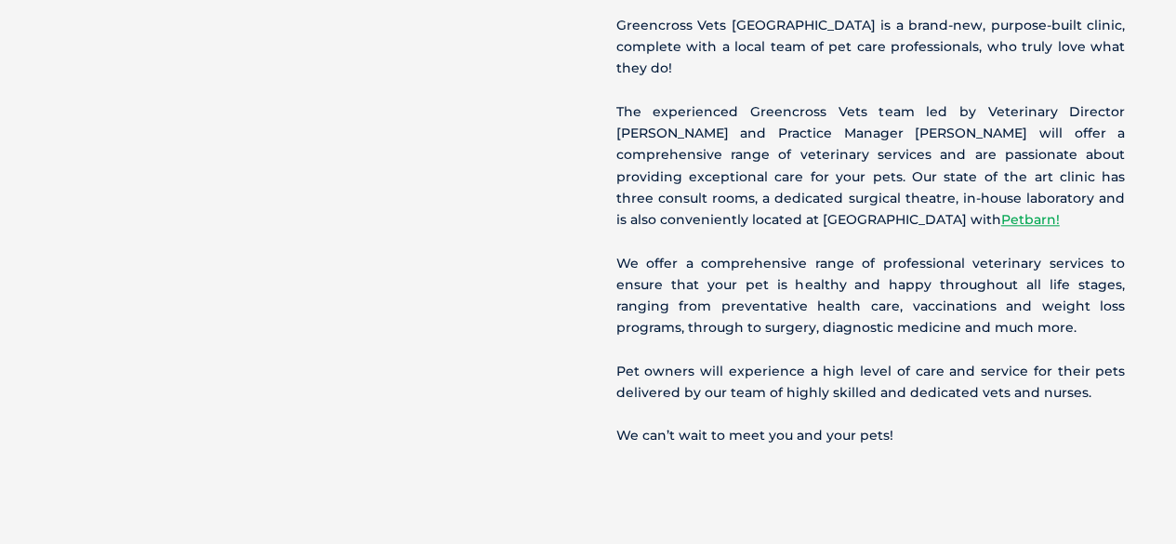
scroll to position [743, 0]
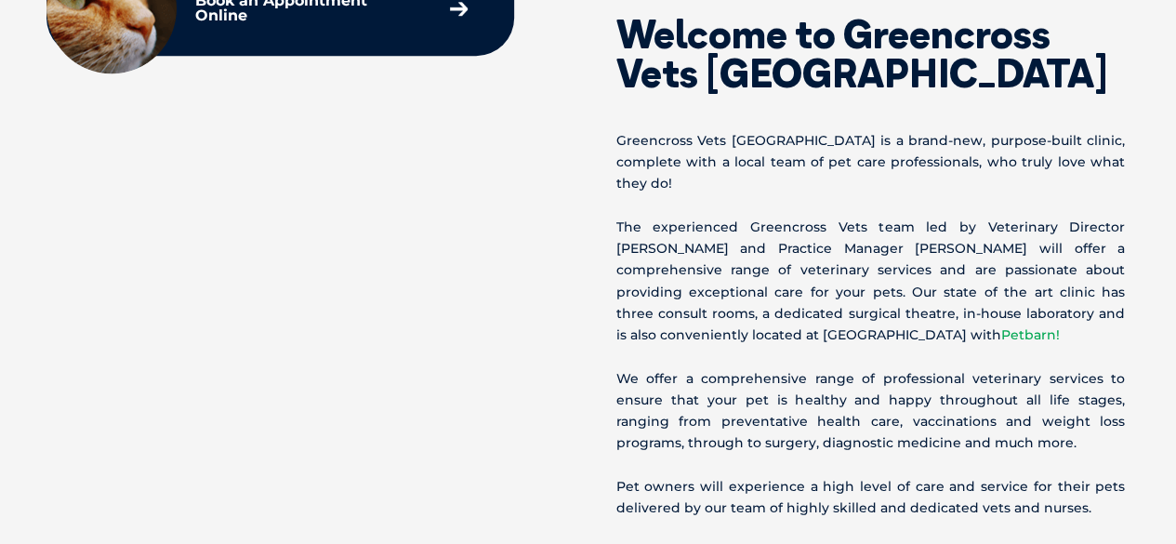
click at [1001, 326] on link "Petbarn!" at bounding box center [1030, 334] width 59 height 17
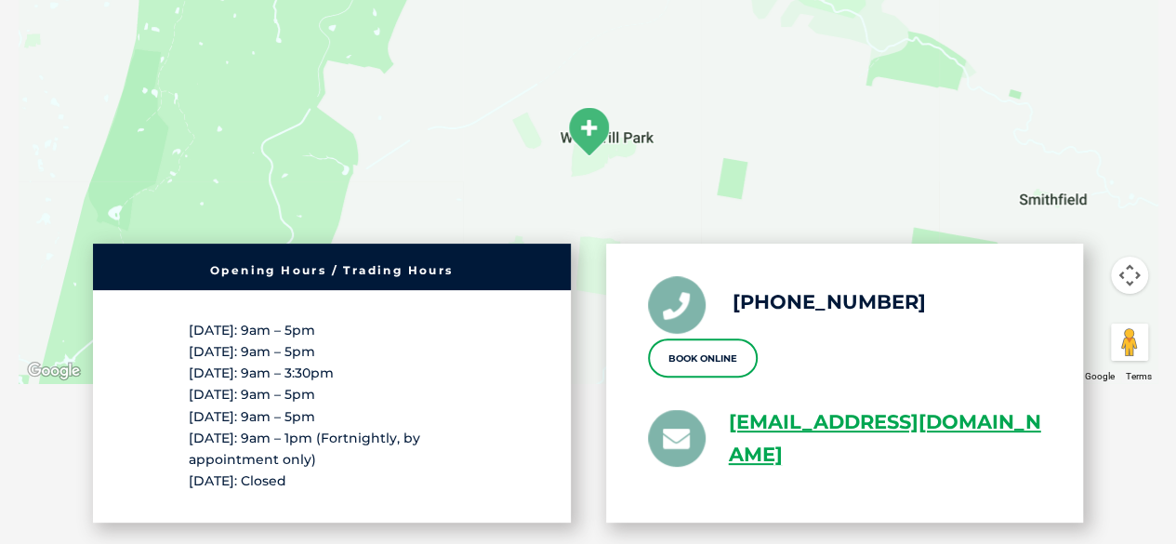
scroll to position [3438, 0]
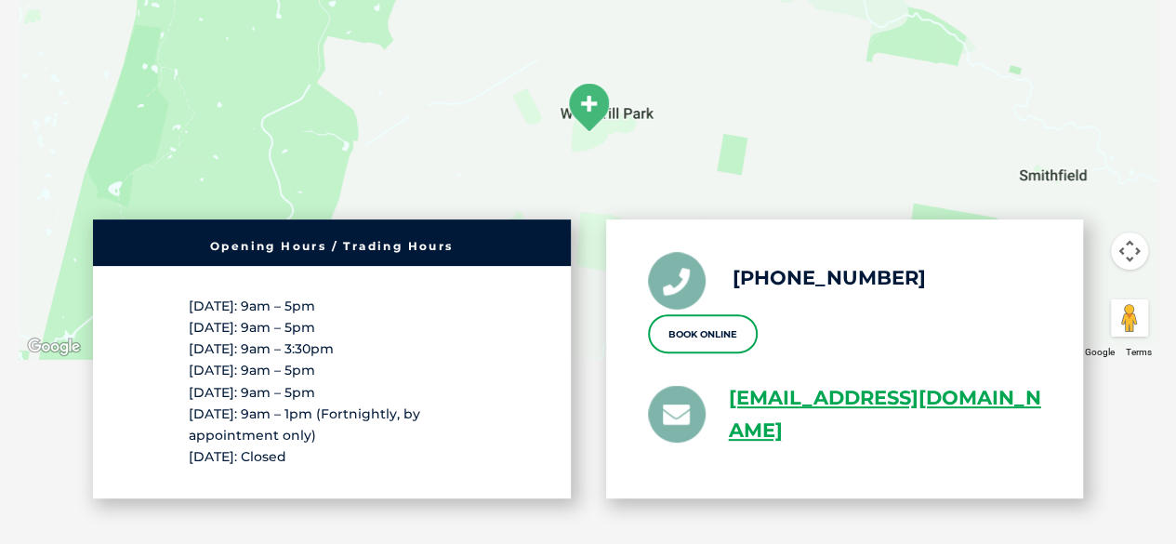
drag, startPoint x: 334, startPoint y: 392, endPoint x: 307, endPoint y: 414, distance: 34.4
click at [307, 414] on p "Monday: 9am – 5pm Tuesday: 9am – 5pm Wednesday: 9am – 3:30pm Thursday: 9am – 5p…" at bounding box center [332, 382] width 286 height 173
click at [310, 393] on p "Monday: 9am – 5pm Tuesday: 9am – 5pm Wednesday: 9am – 3:30pm Thursday: 9am – 5p…" at bounding box center [332, 382] width 286 height 173
drag, startPoint x: 235, startPoint y: 375, endPoint x: 319, endPoint y: 377, distance: 83.7
click at [319, 377] on p "Monday: 9am – 5pm Tuesday: 9am – 5pm Wednesday: 9am – 3:30pm Thursday: 9am – 5p…" at bounding box center [332, 382] width 286 height 173
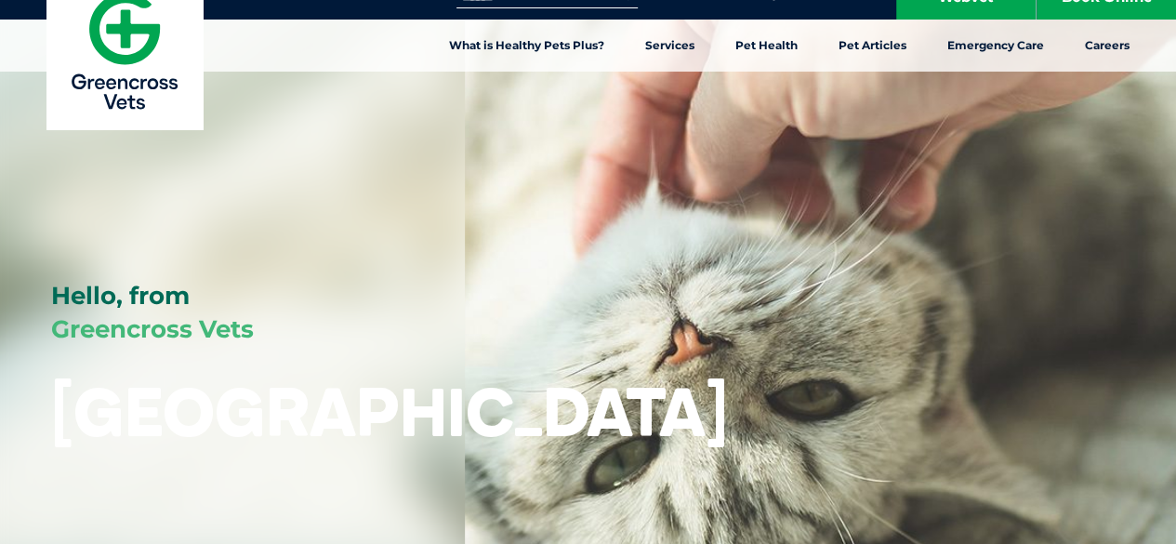
scroll to position [0, 0]
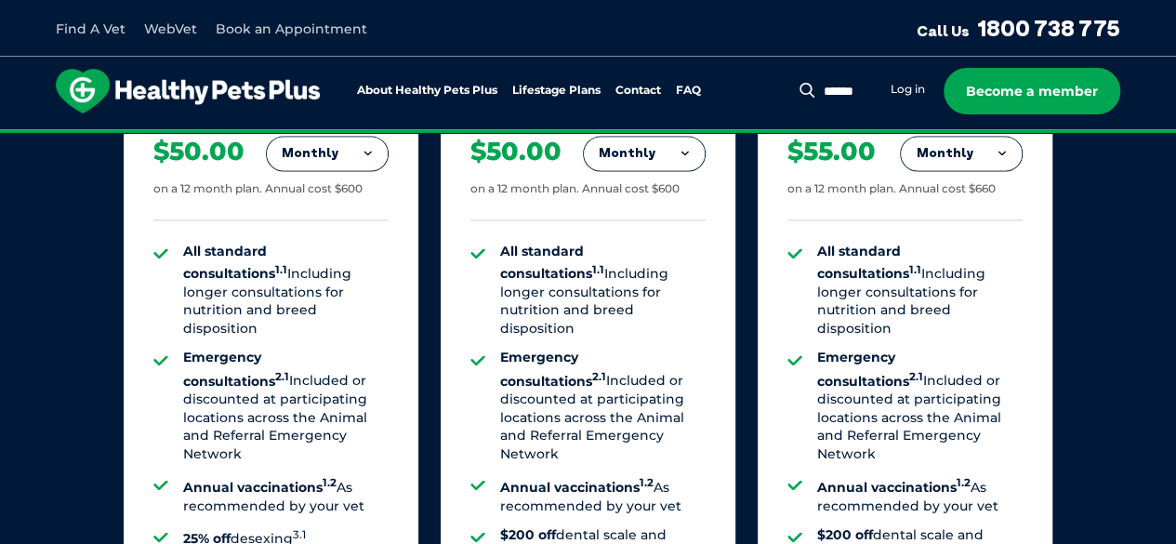
scroll to position [1269, 0]
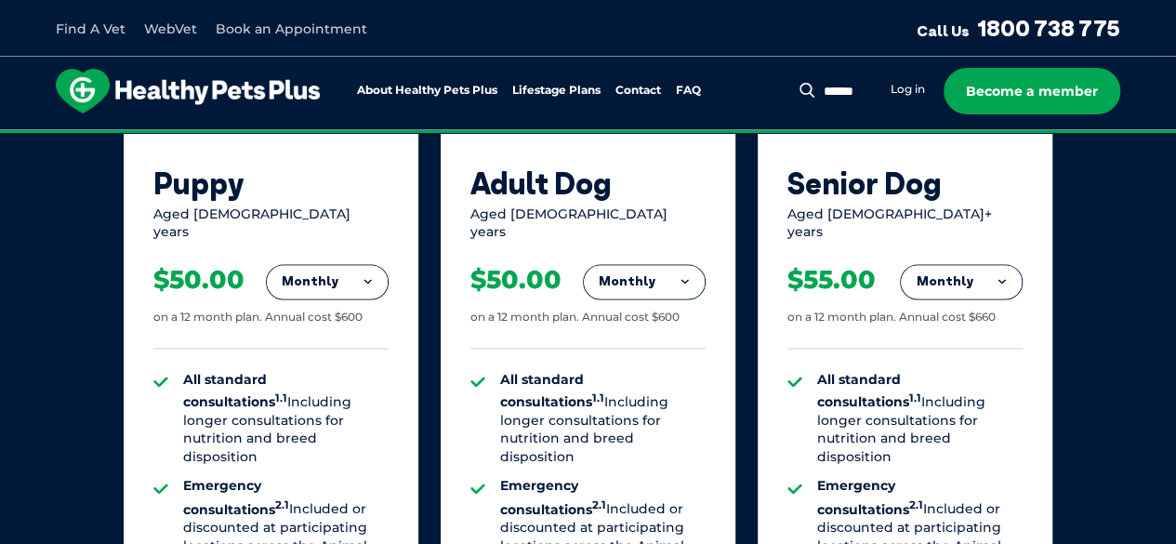
click at [353, 265] on button "Monthly" at bounding box center [327, 281] width 121 height 33
click at [331, 387] on li "Yearly" at bounding box center [327, 409] width 121 height 44
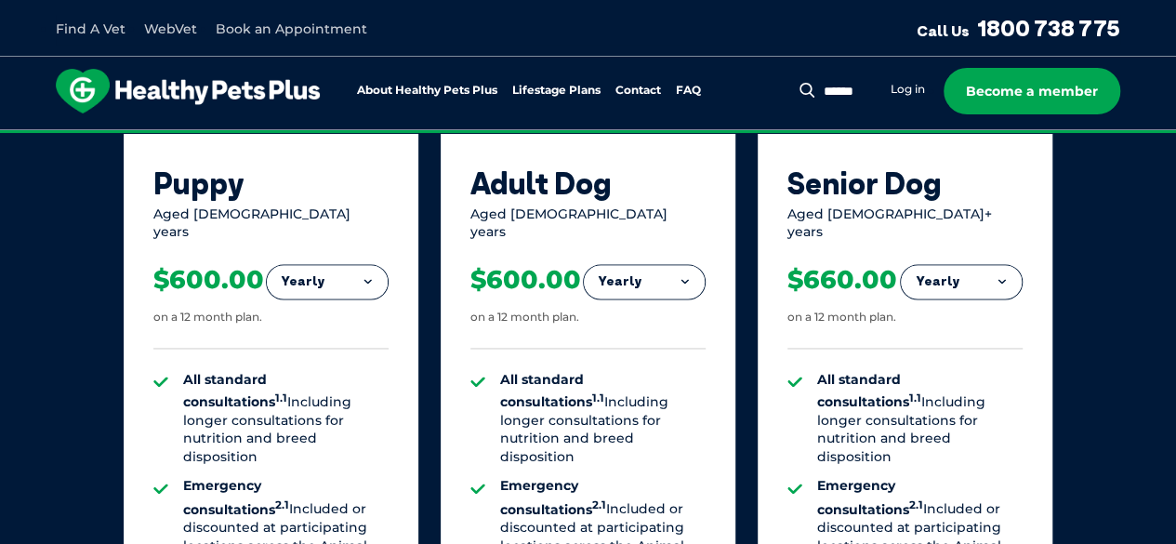
click at [340, 265] on button "Yearly" at bounding box center [327, 281] width 121 height 33
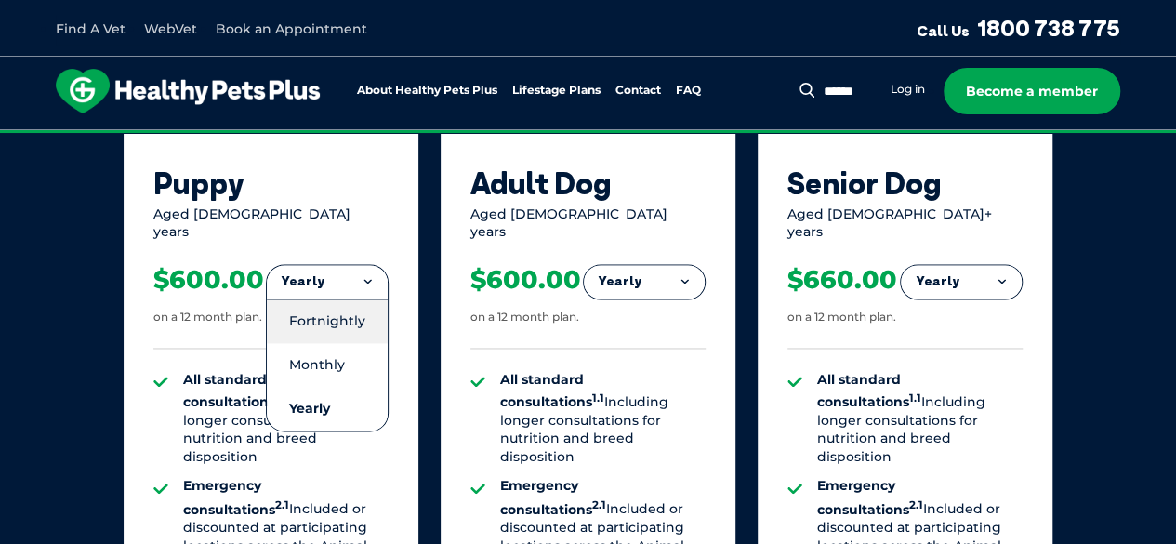
click at [334, 304] on li "Fortnightly" at bounding box center [327, 320] width 121 height 45
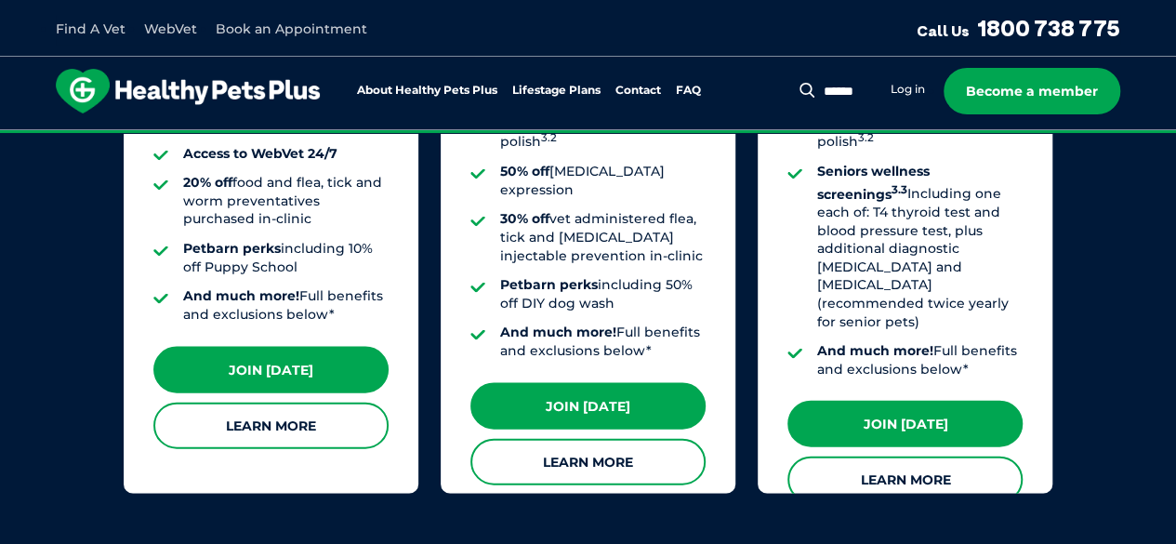
scroll to position [1920, 0]
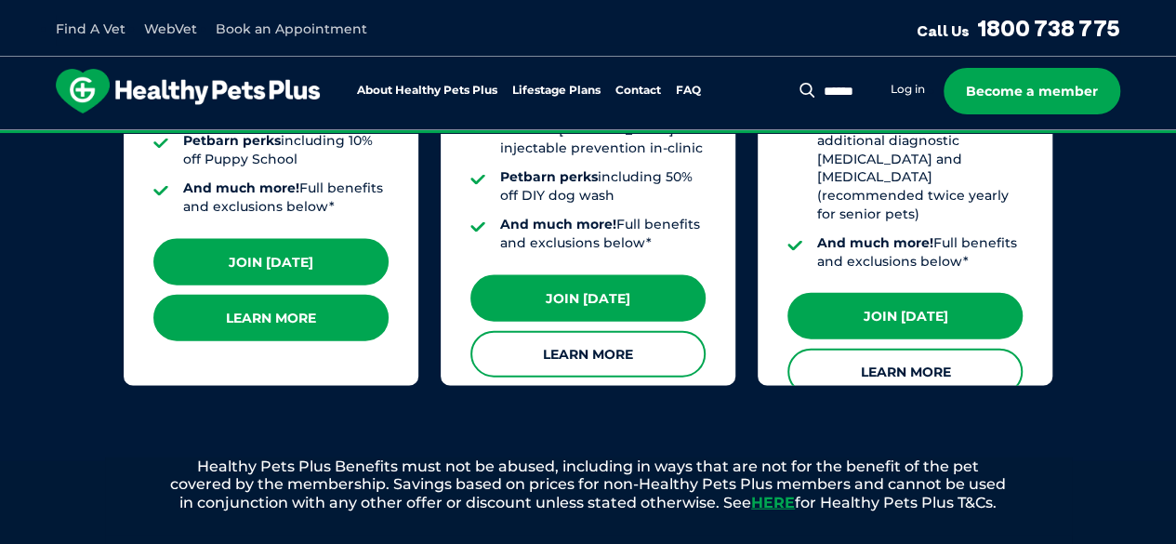
click at [333, 300] on link "Learn More" at bounding box center [270, 318] width 235 height 46
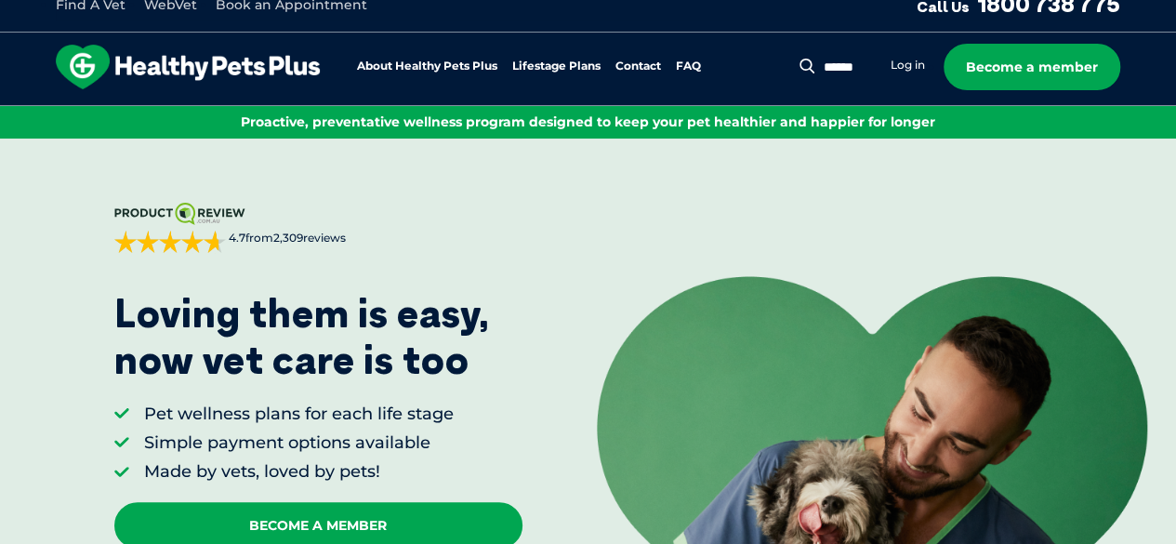
scroll to position [0, 0]
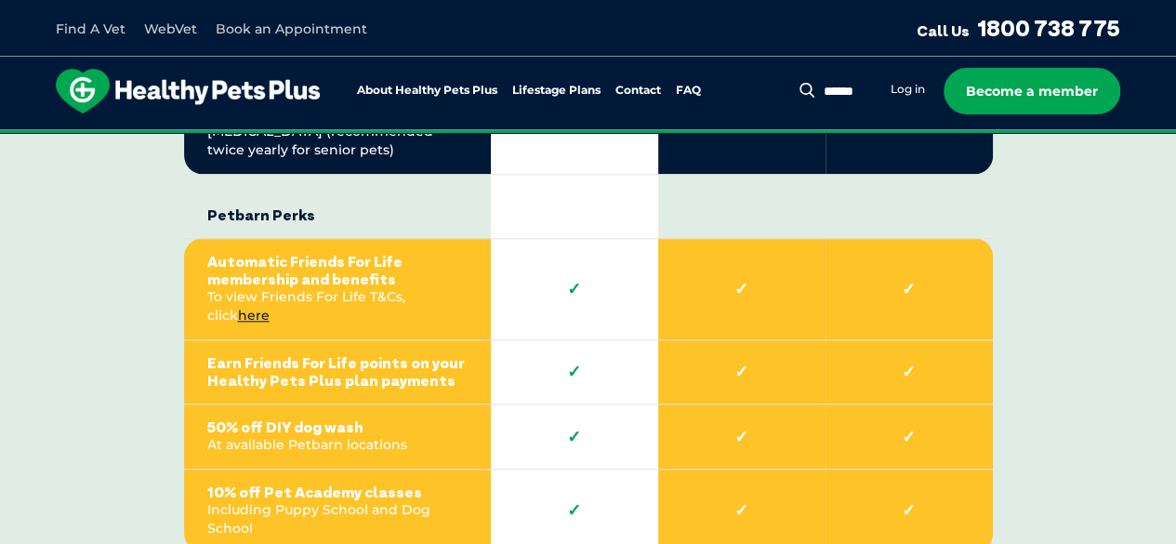
scroll to position [4182, 0]
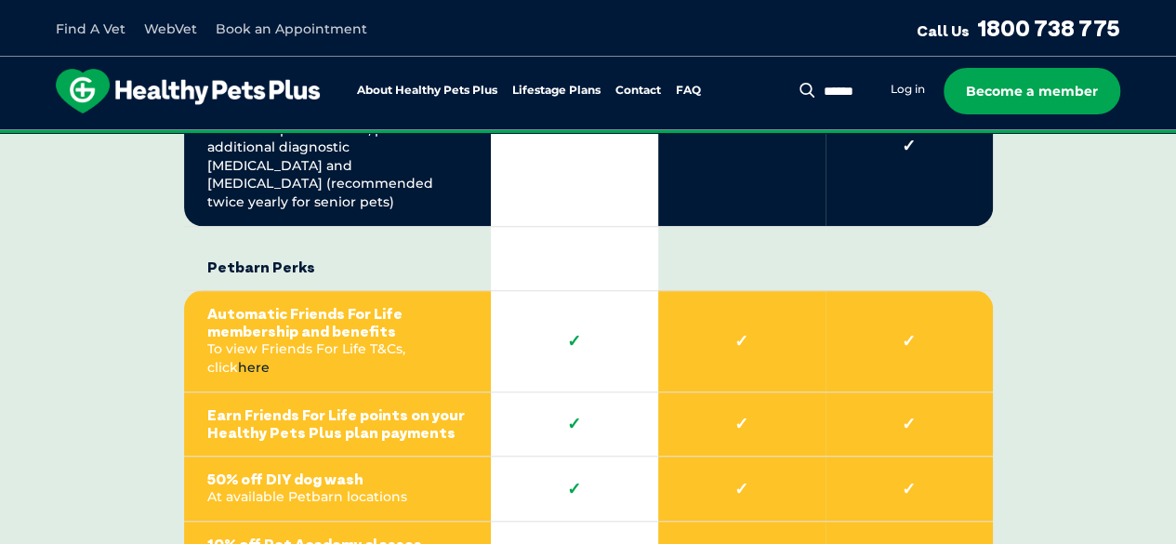
click at [269, 359] on link "here" at bounding box center [254, 367] width 32 height 17
